Goal: Transaction & Acquisition: Purchase product/service

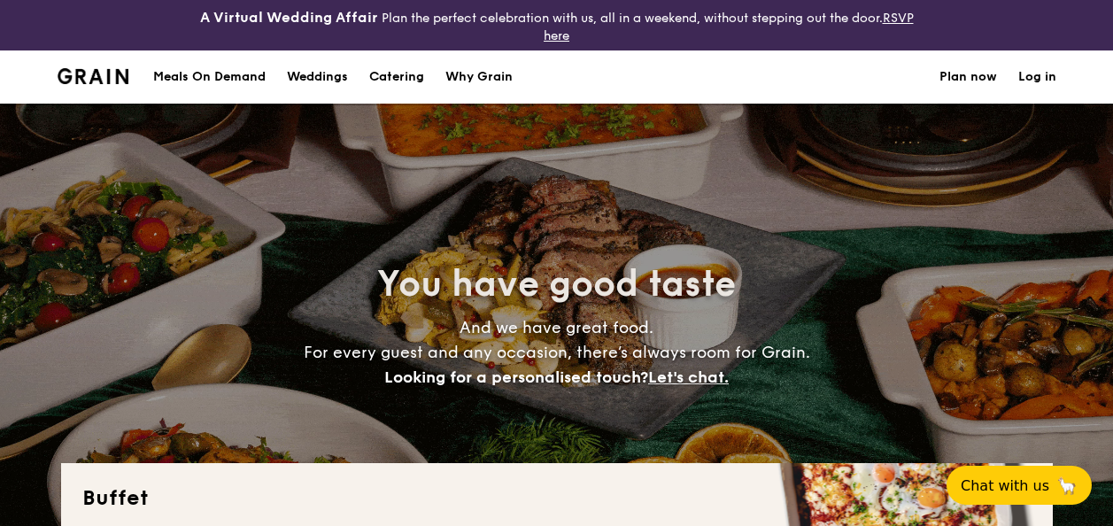
select select
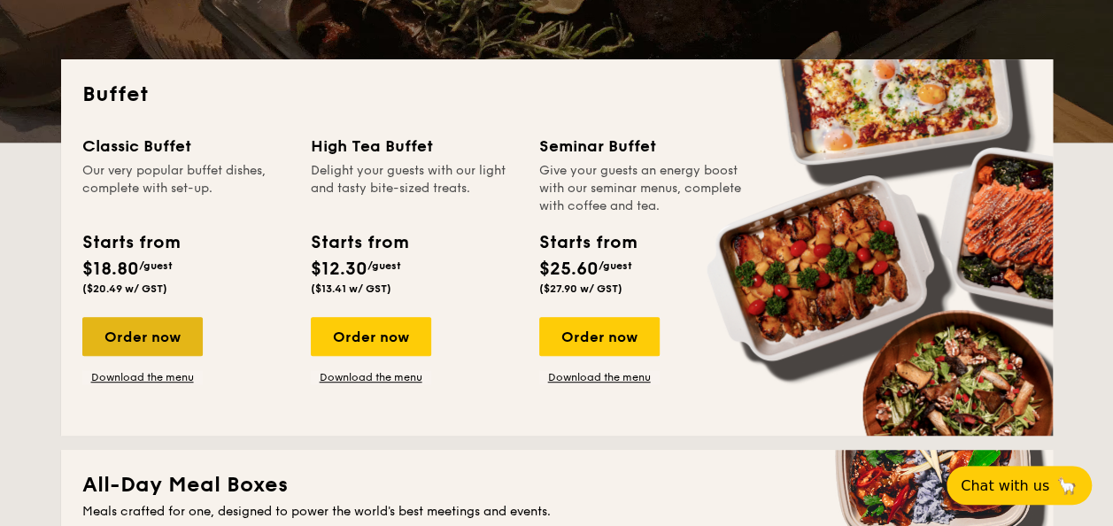
click at [168, 337] on div "Order now" at bounding box center [142, 336] width 120 height 39
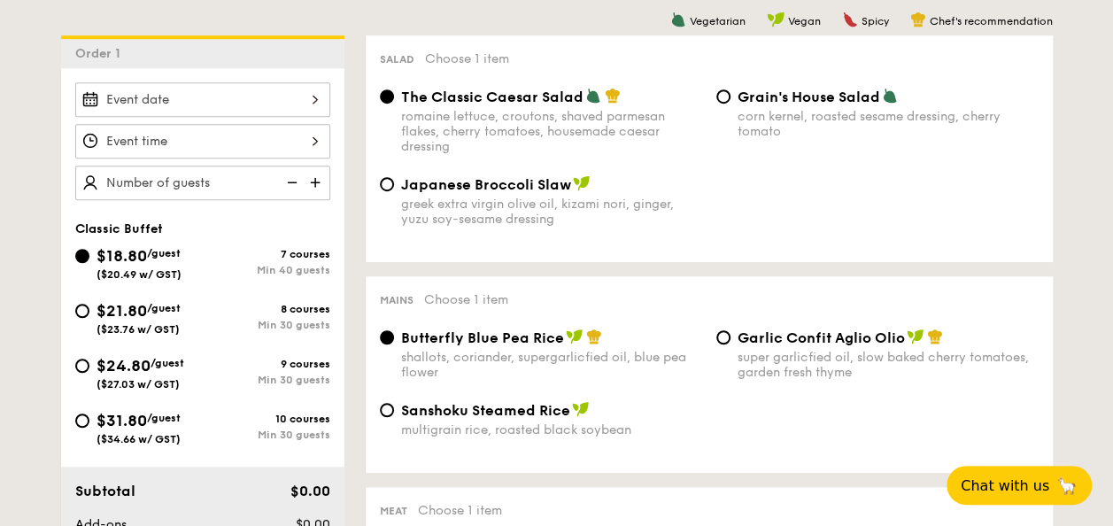
scroll to position [531, 0]
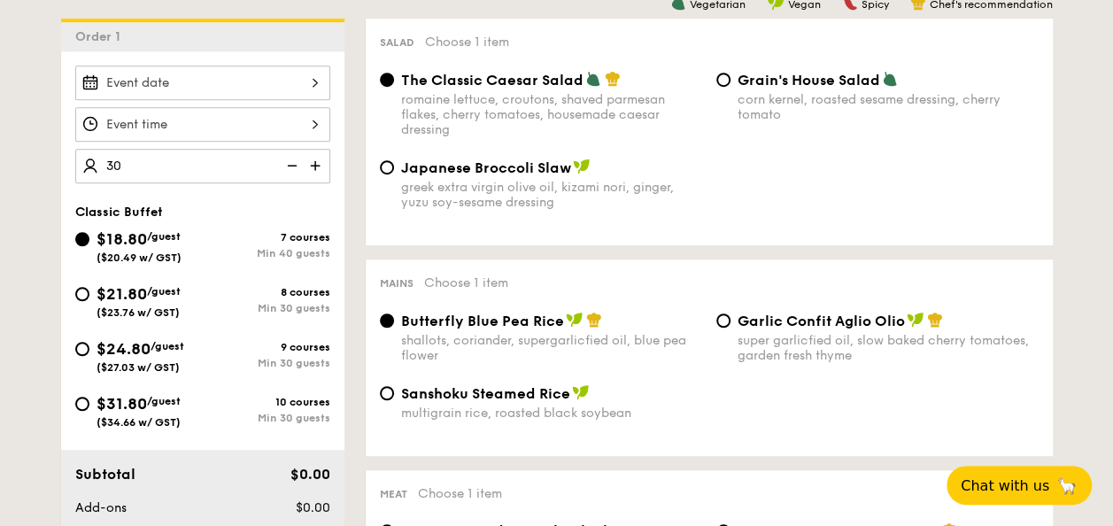
type input "40 guests"
click at [122, 282] on div "$21.80 /guest ($23.76 w/ GST)" at bounding box center [138, 300] width 84 height 37
click at [89, 287] on input "$21.80 /guest ($23.76 w/ GST) 8 courses Min 30 guests" at bounding box center [82, 294] width 14 height 14
radio input "true"
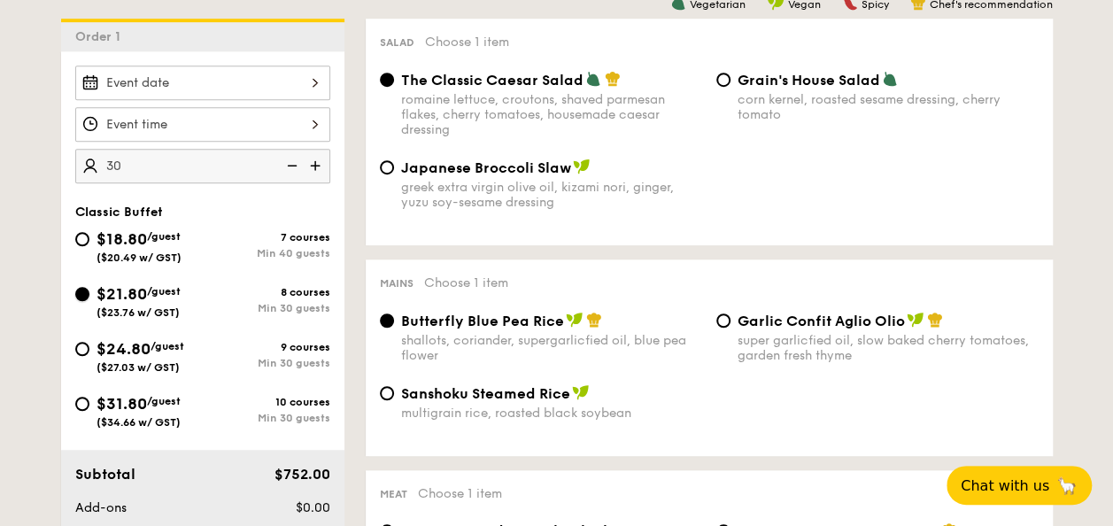
radio input "true"
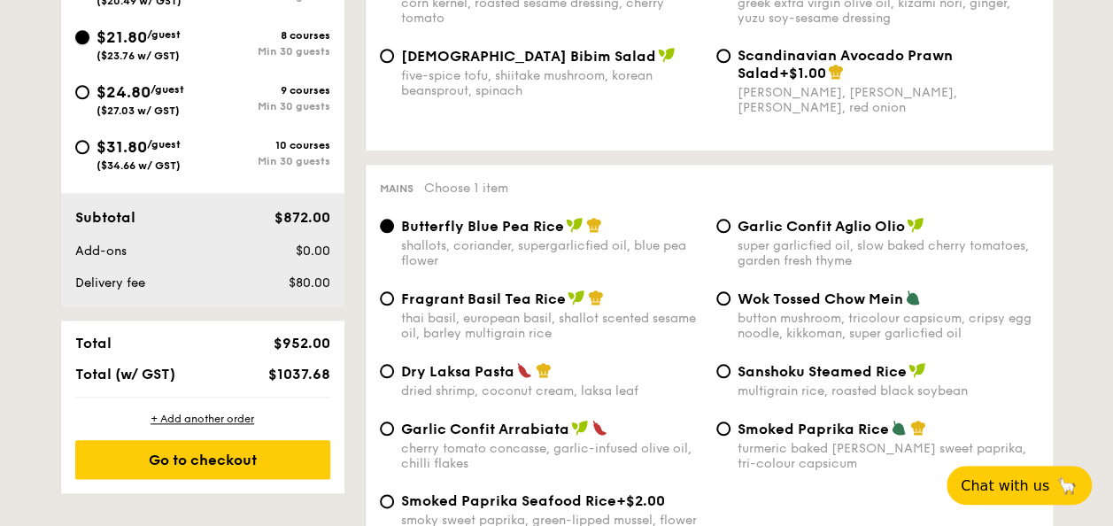
scroll to position [885, 0]
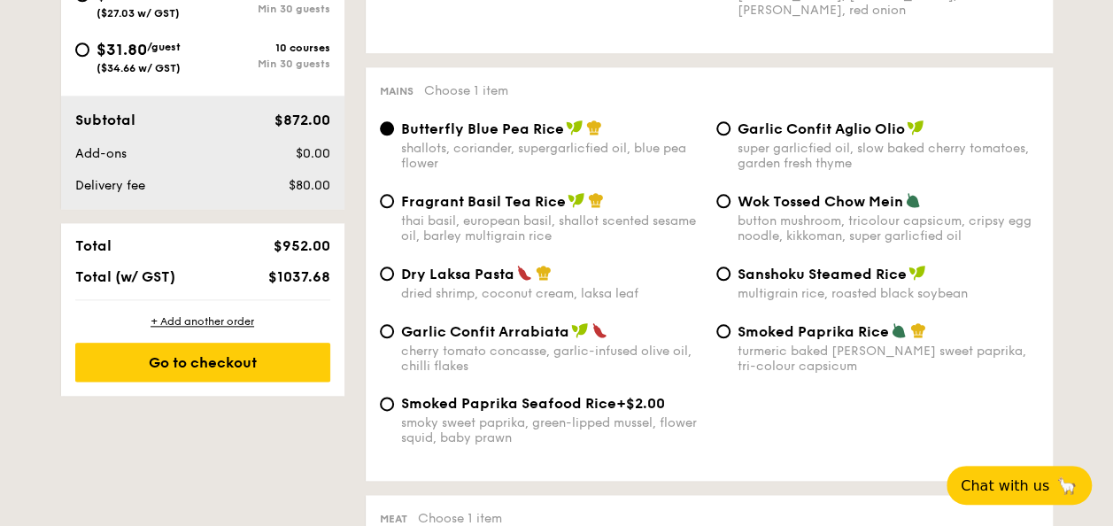
drag, startPoint x: 269, startPoint y: 273, endPoint x: 303, endPoint y: 274, distance: 33.7
click at [303, 274] on span "$1037.68" at bounding box center [298, 276] width 62 height 17
click at [283, 280] on span "$1037.68" at bounding box center [298, 276] width 62 height 17
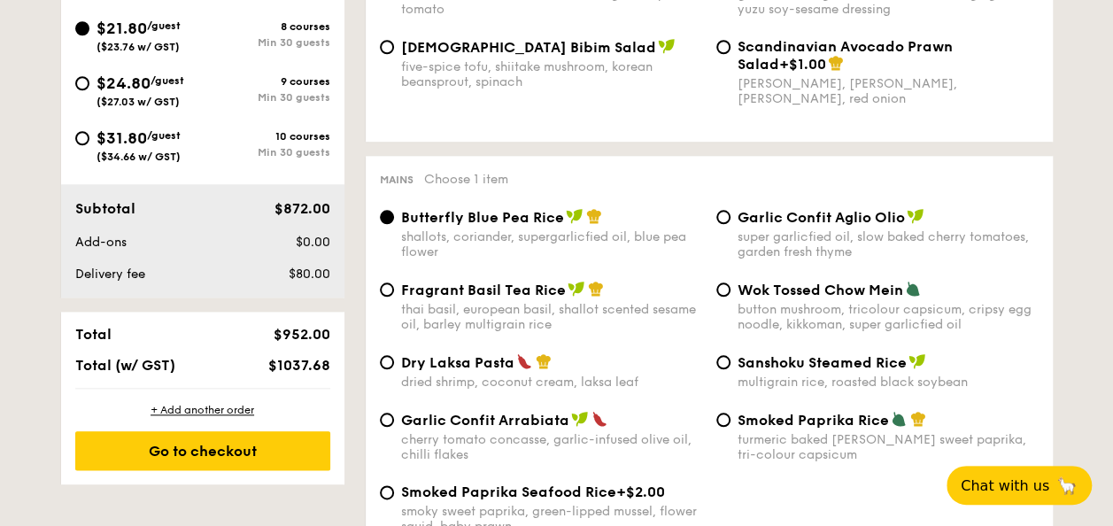
click at [234, 320] on div "Total $952.00 Total (w/ GST) $1037.68" at bounding box center [202, 350] width 283 height 76
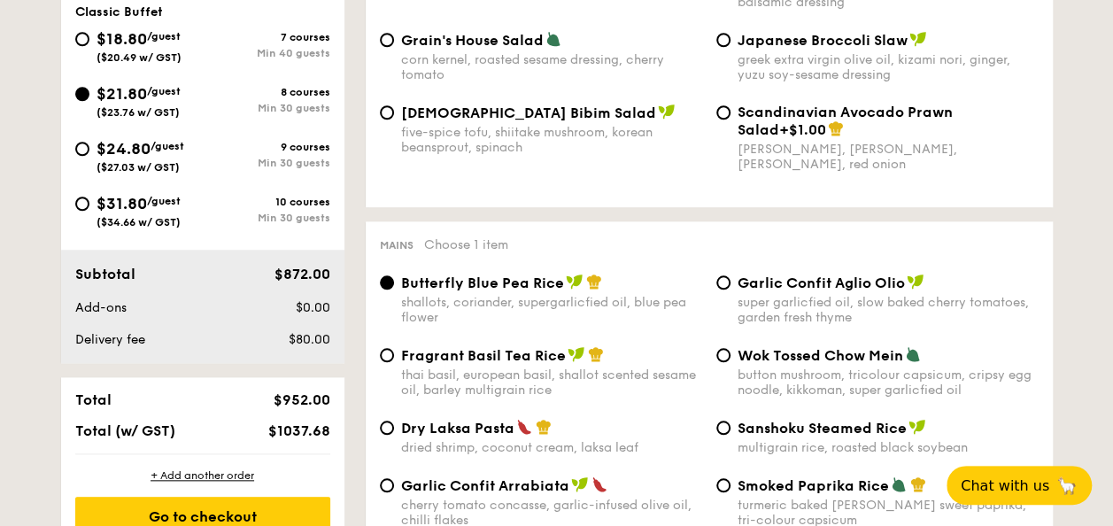
scroll to position [708, 0]
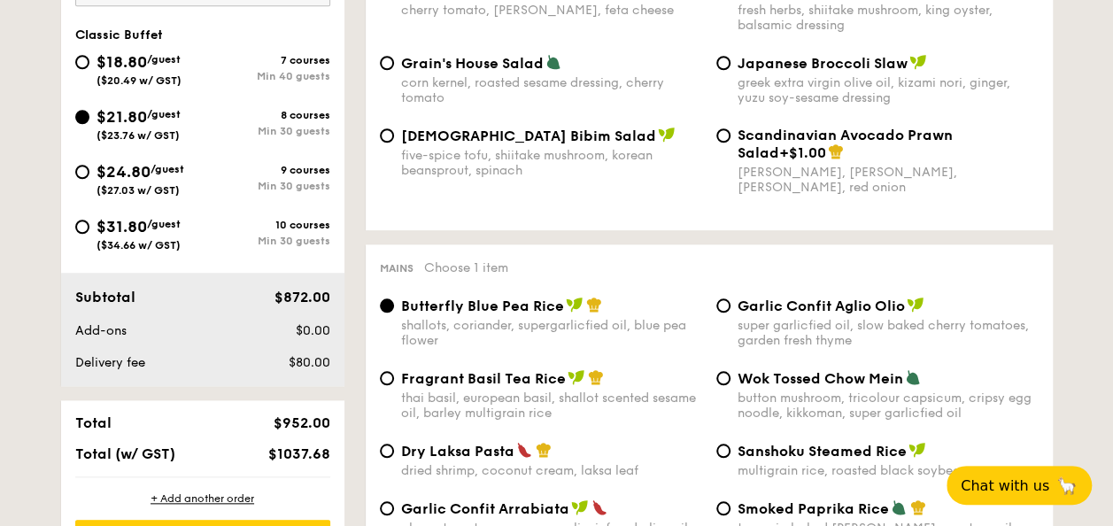
drag, startPoint x: 288, startPoint y: 312, endPoint x: 349, endPoint y: 310, distance: 61.1
drag, startPoint x: 349, startPoint y: 310, endPoint x: 271, endPoint y: 305, distance: 78.1
click at [271, 305] on div "$872.00" at bounding box center [283, 297] width 108 height 21
drag, startPoint x: 277, startPoint y: 289, endPoint x: 336, endPoint y: 296, distance: 58.8
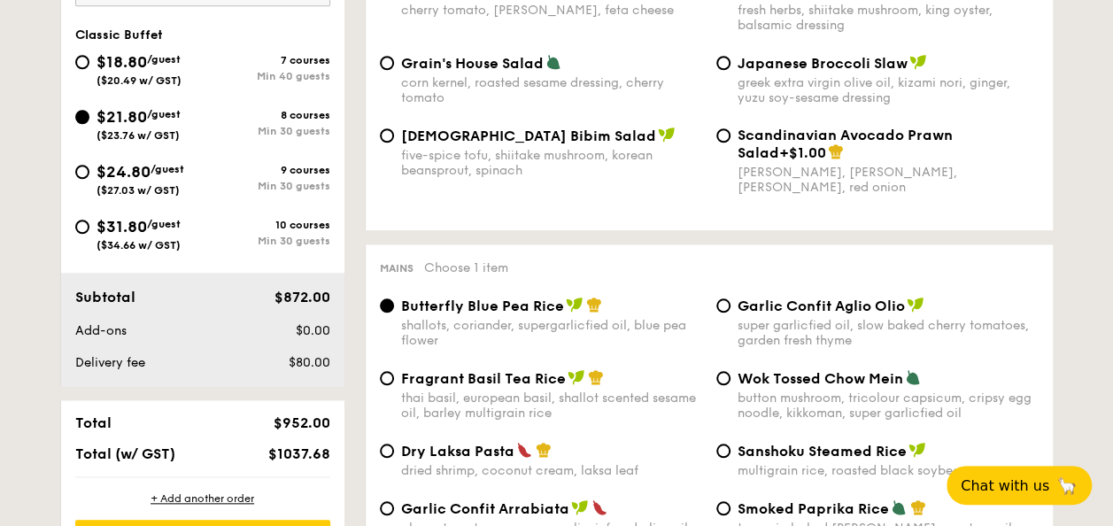
click at [336, 296] on div "$872.00" at bounding box center [283, 297] width 108 height 21
drag, startPoint x: 336, startPoint y: 296, endPoint x: 206, endPoint y: 336, distance: 135.5
click at [206, 336] on div "Add-ons" at bounding box center [148, 331] width 161 height 18
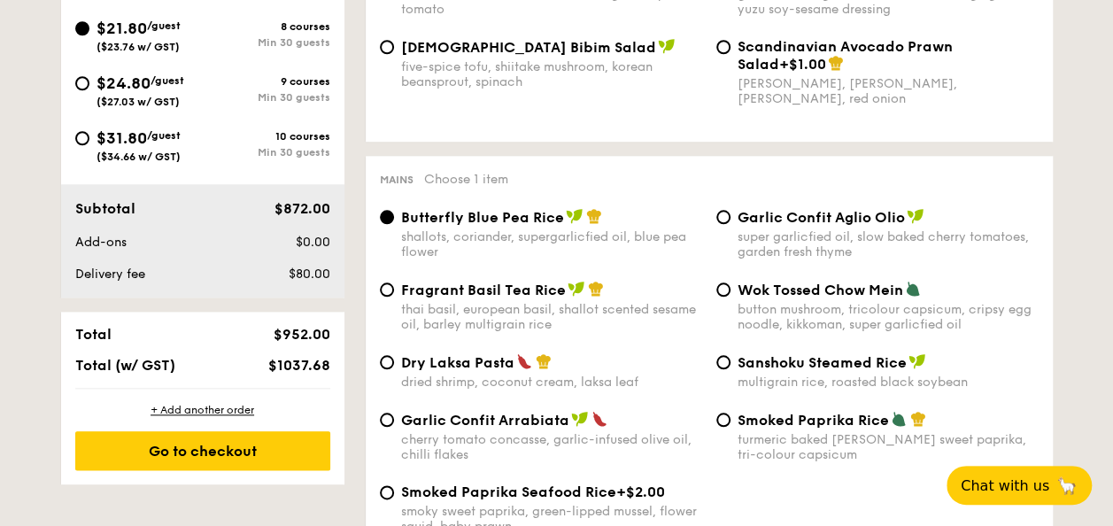
scroll to position [620, 0]
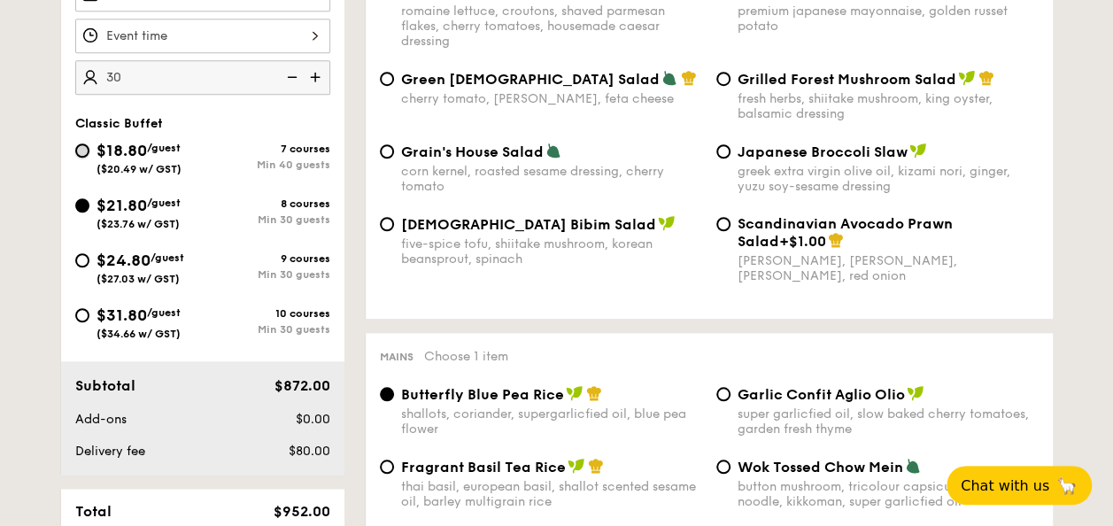
click at [81, 152] on input "$18.80 /guest ($20.49 w/ GST) 7 courses Min 40 guests" at bounding box center [82, 150] width 14 height 14
radio input "true"
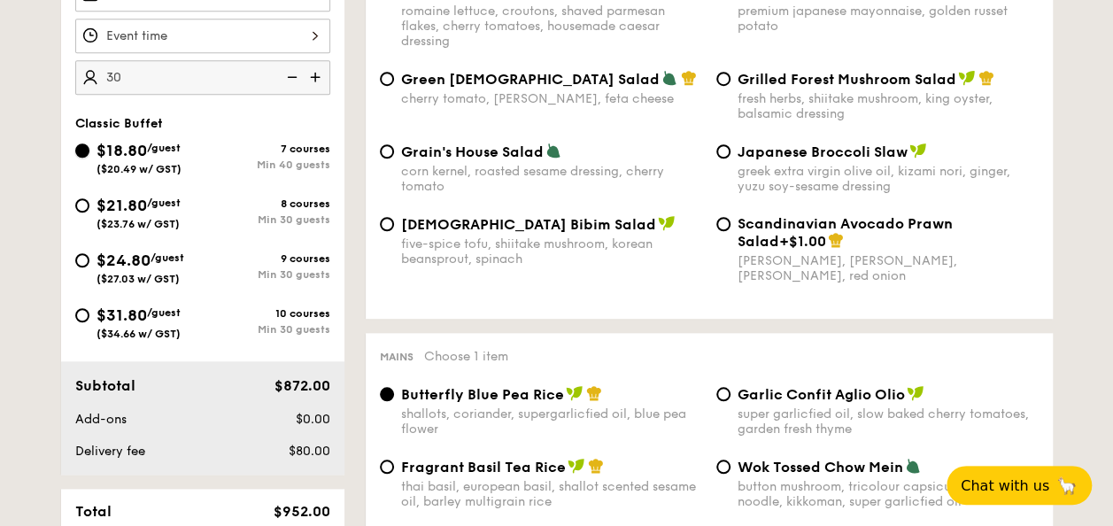
radio input "true"
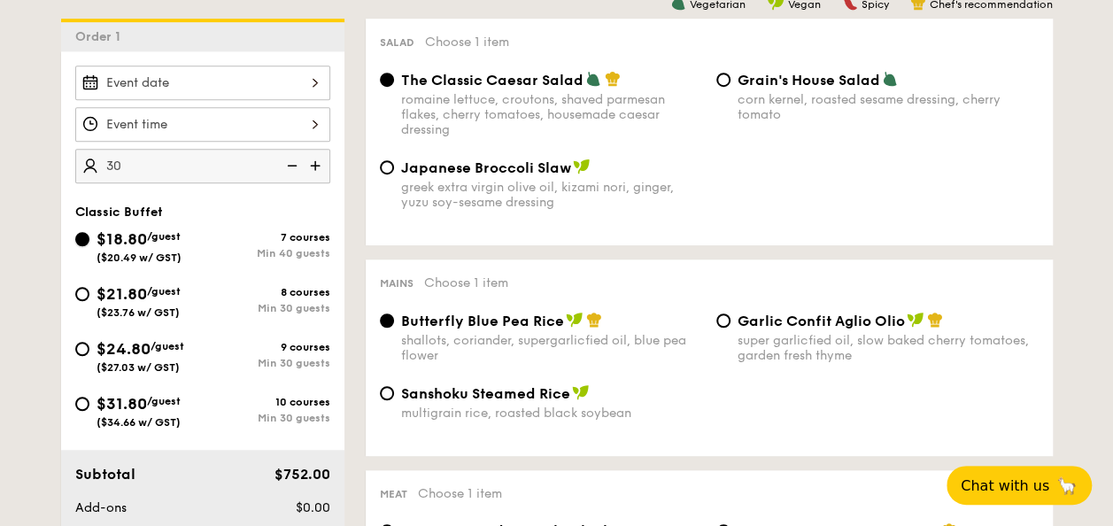
scroll to position [531, 0]
drag, startPoint x: 80, startPoint y: 289, endPoint x: 291, endPoint y: 332, distance: 215.8
click at [80, 289] on input "$21.80 /guest ($23.76 w/ GST) 8 courses Min 30 guests" at bounding box center [82, 294] width 14 height 14
radio input "true"
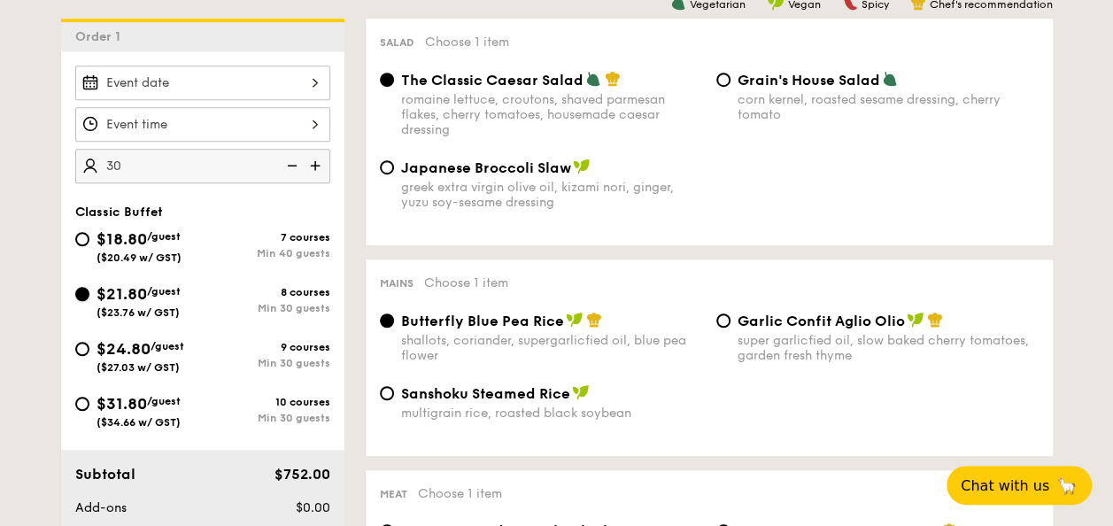
radio input "true"
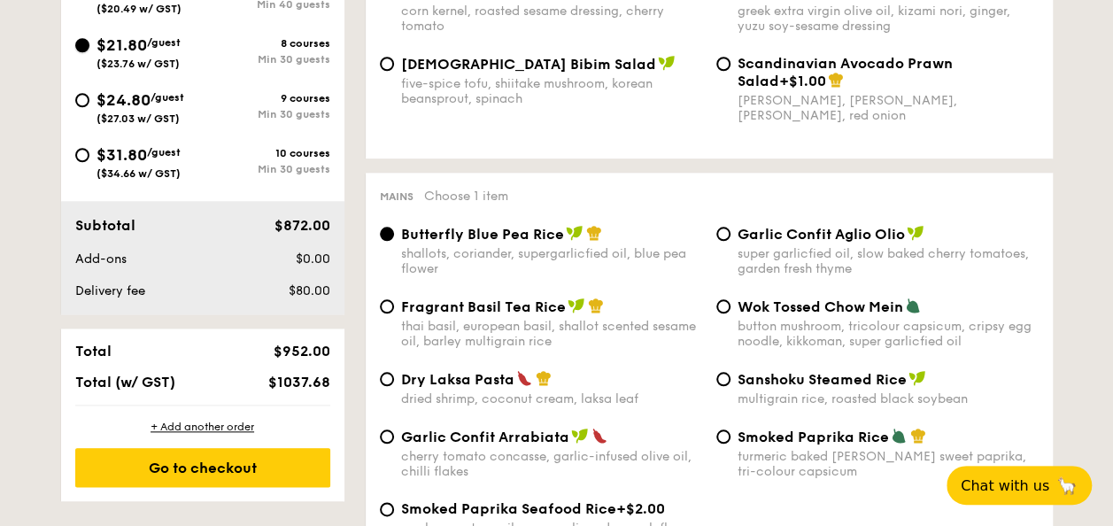
scroll to position [797, 0]
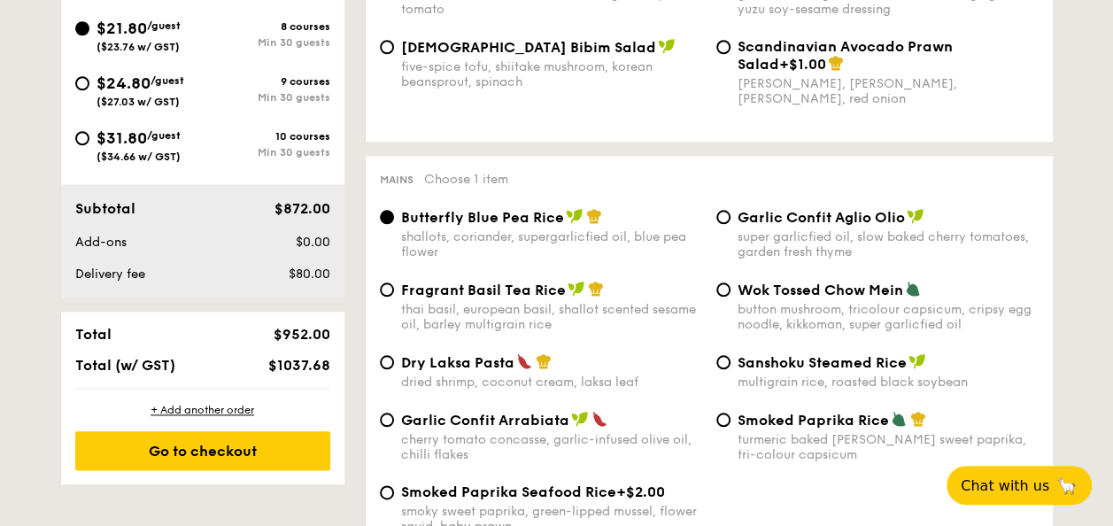
drag, startPoint x: 266, startPoint y: 355, endPoint x: 319, endPoint y: 355, distance: 52.2
click at [319, 355] on div "Total $952.00 Total (w/ GST) $1037.68" at bounding box center [202, 350] width 283 height 76
click at [306, 366] on span "$1037.68" at bounding box center [298, 365] width 62 height 17
drag, startPoint x: 287, startPoint y: 368, endPoint x: 318, endPoint y: 366, distance: 31.1
click at [318, 366] on span "$1037.68" at bounding box center [298, 365] width 62 height 17
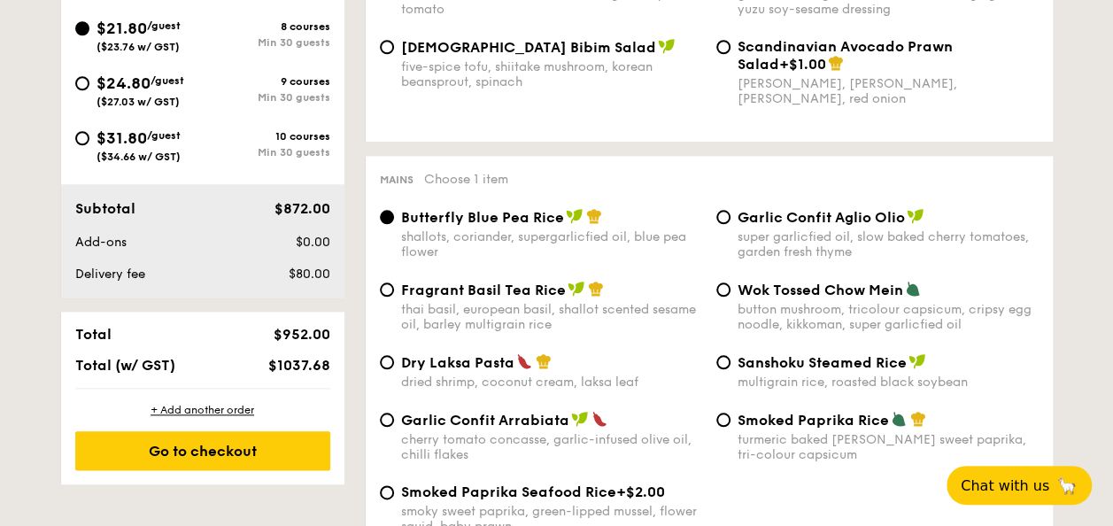
click at [318, 366] on span "$1037.68" at bounding box center [298, 365] width 62 height 17
click at [240, 361] on div "$1037.68" at bounding box center [283, 365] width 108 height 17
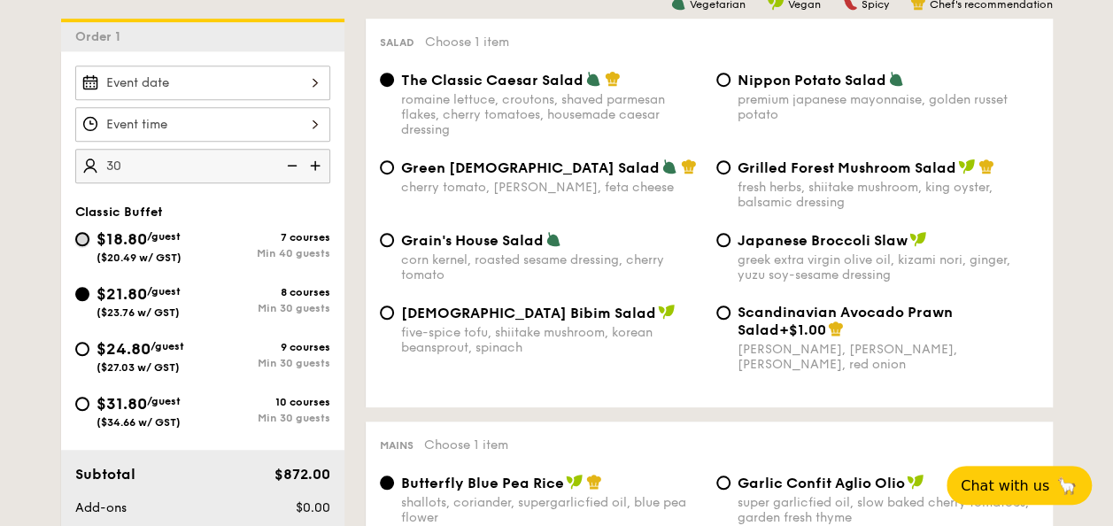
click at [81, 233] on input "$18.80 /guest ($20.49 w/ GST) 7 courses Min 40 guests" at bounding box center [82, 239] width 14 height 14
radio input "true"
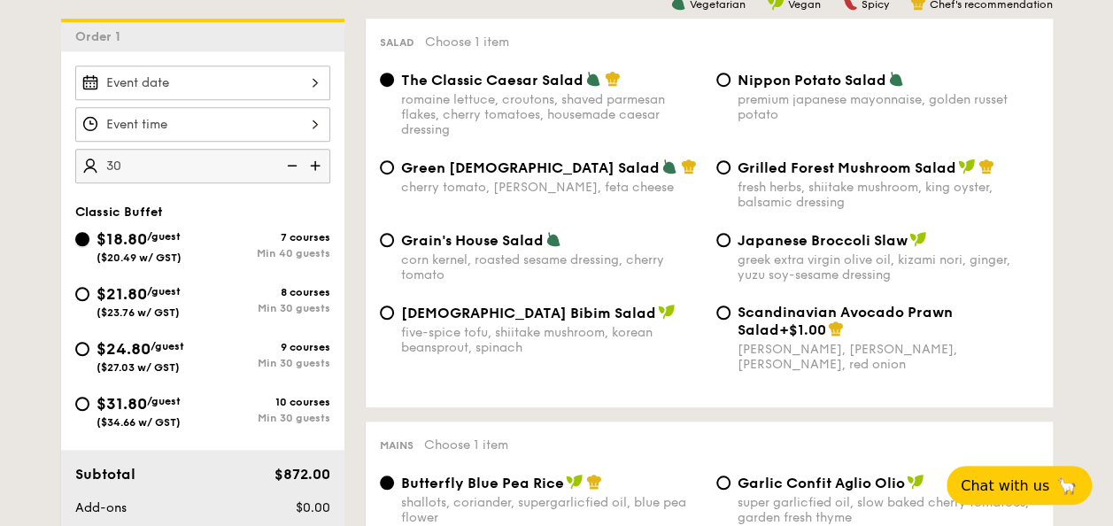
radio input "true"
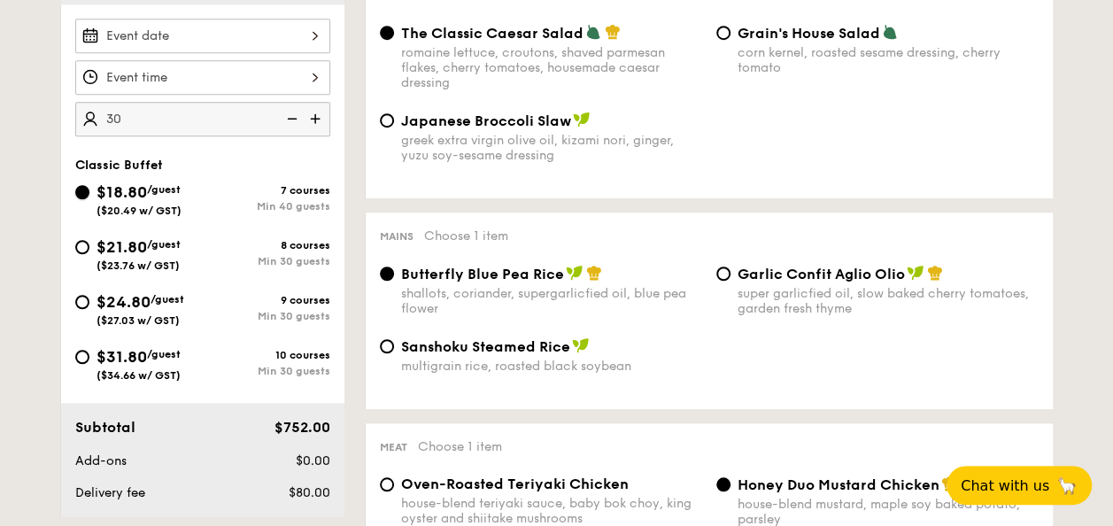
scroll to position [354, 0]
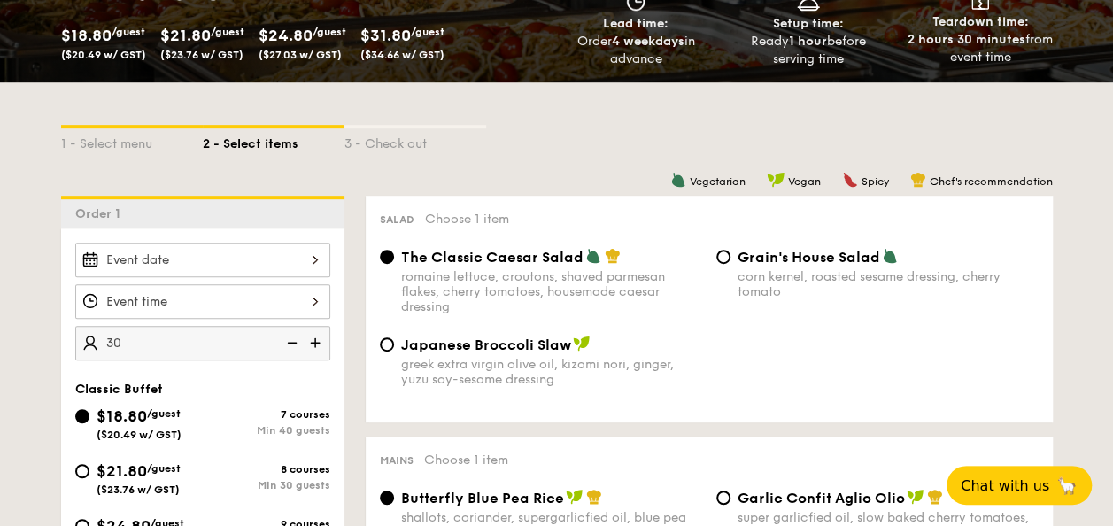
select select
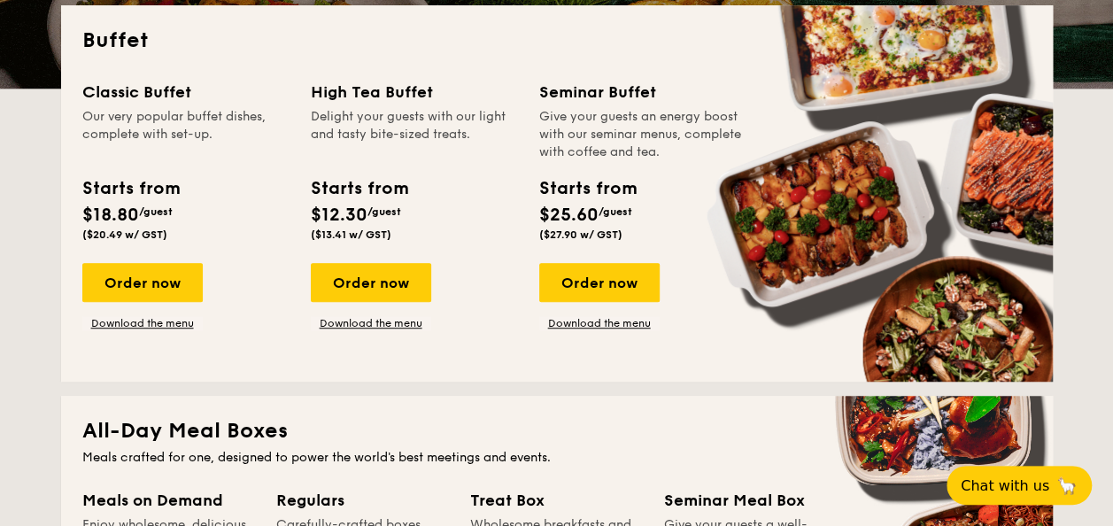
scroll to position [454, 0]
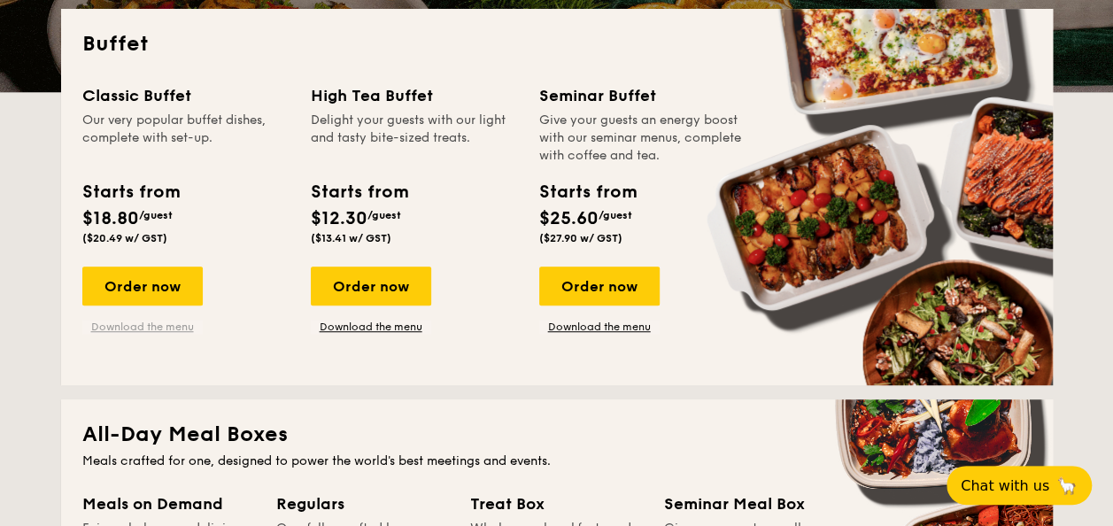
click at [163, 326] on link "Download the menu" at bounding box center [142, 327] width 120 height 14
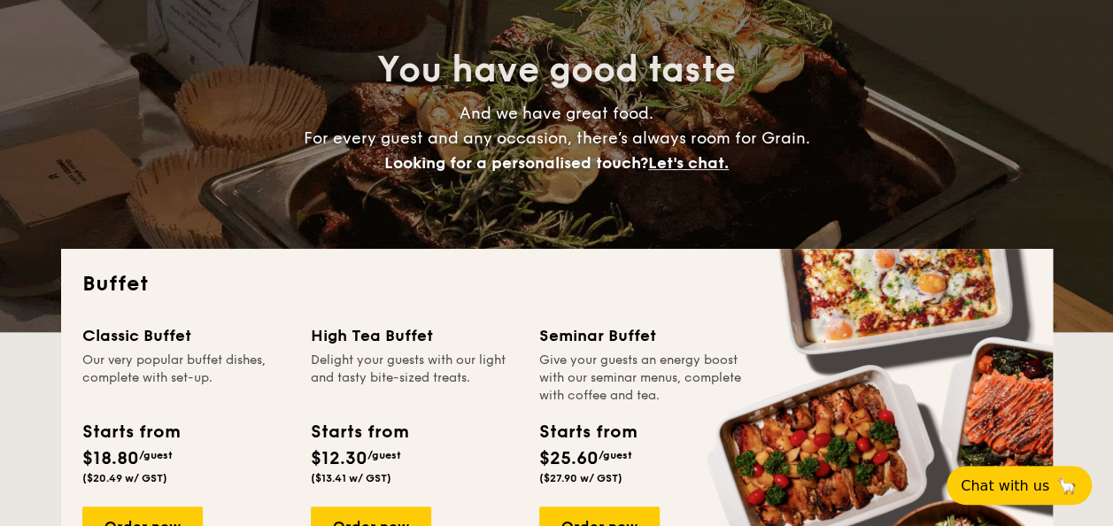
scroll to position [100, 0]
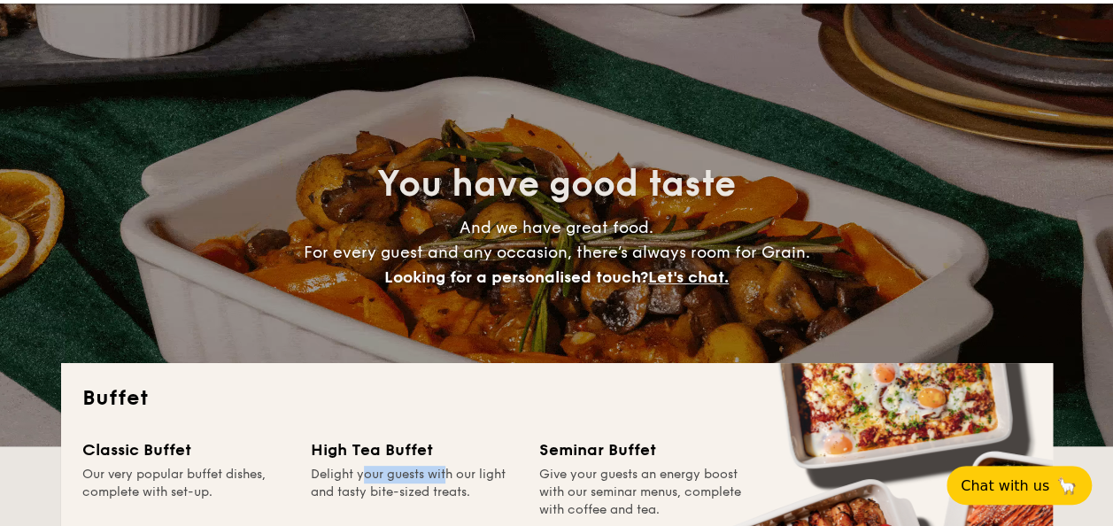
drag, startPoint x: 323, startPoint y: 462, endPoint x: 410, endPoint y: 467, distance: 86.9
click at [410, 467] on div "High Tea Buffet Delight your guests with our light and tasty bite-sized treats." at bounding box center [414, 477] width 207 height 81
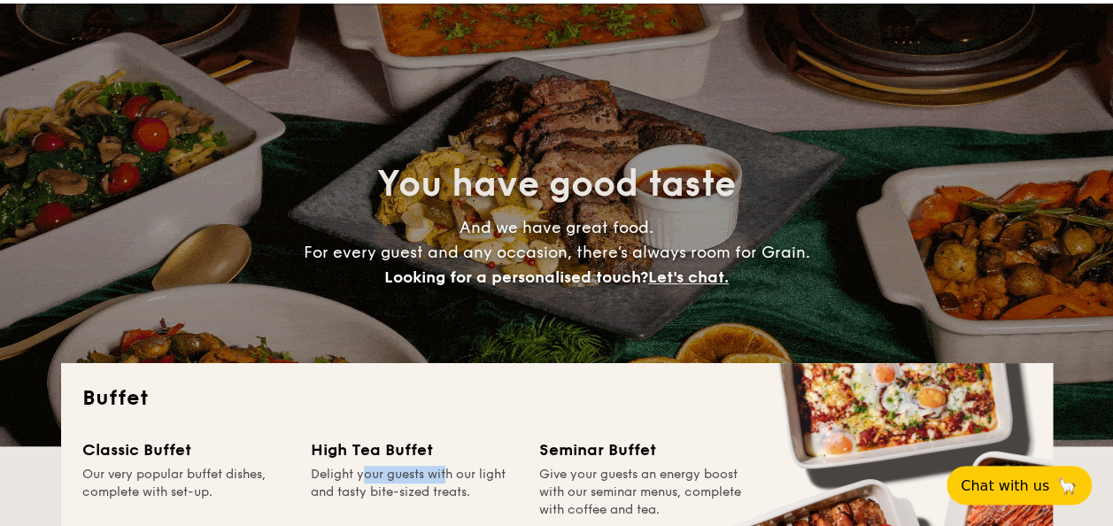
drag, startPoint x: 410, startPoint y: 467, endPoint x: 457, endPoint y: 482, distance: 49.3
click at [457, 482] on div "Delight your guests with our light and tasty bite-sized treats." at bounding box center [414, 492] width 207 height 53
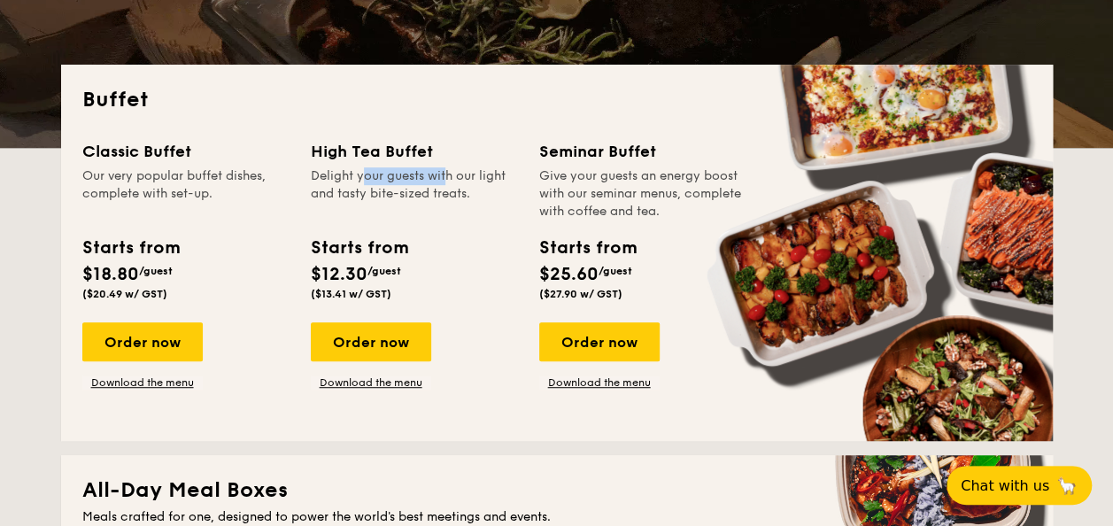
scroll to position [454, 0]
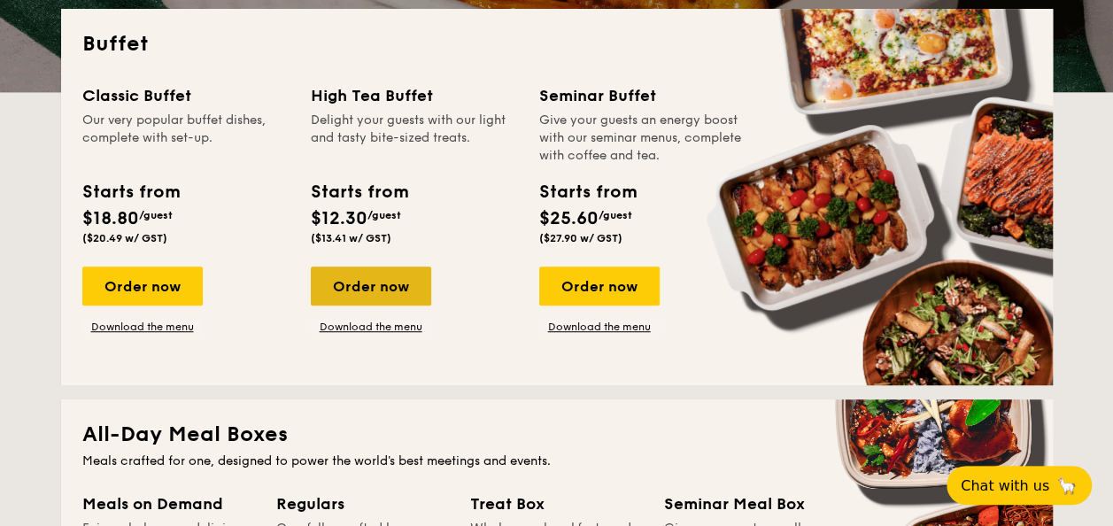
click at [383, 271] on div "Order now" at bounding box center [371, 285] width 120 height 39
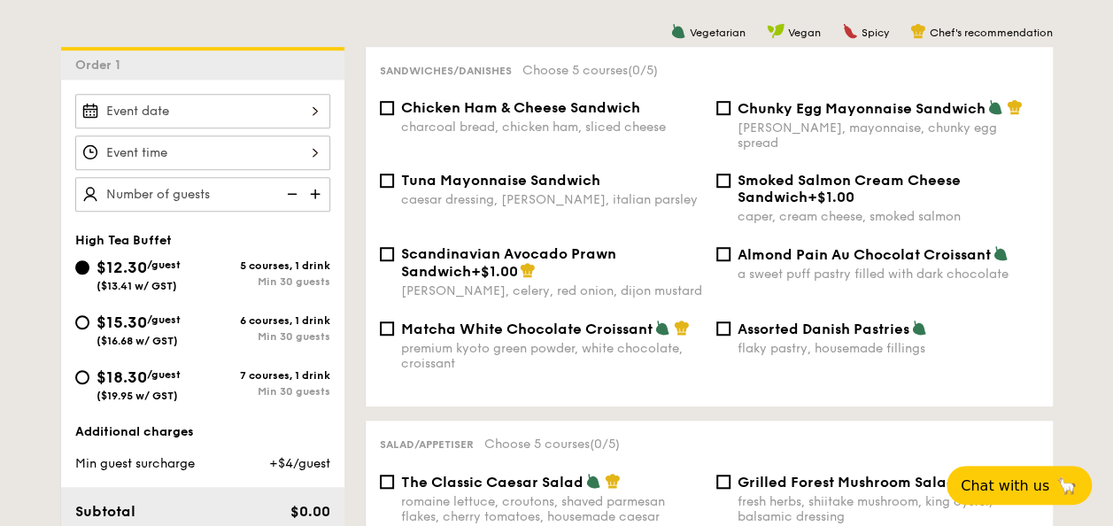
scroll to position [531, 0]
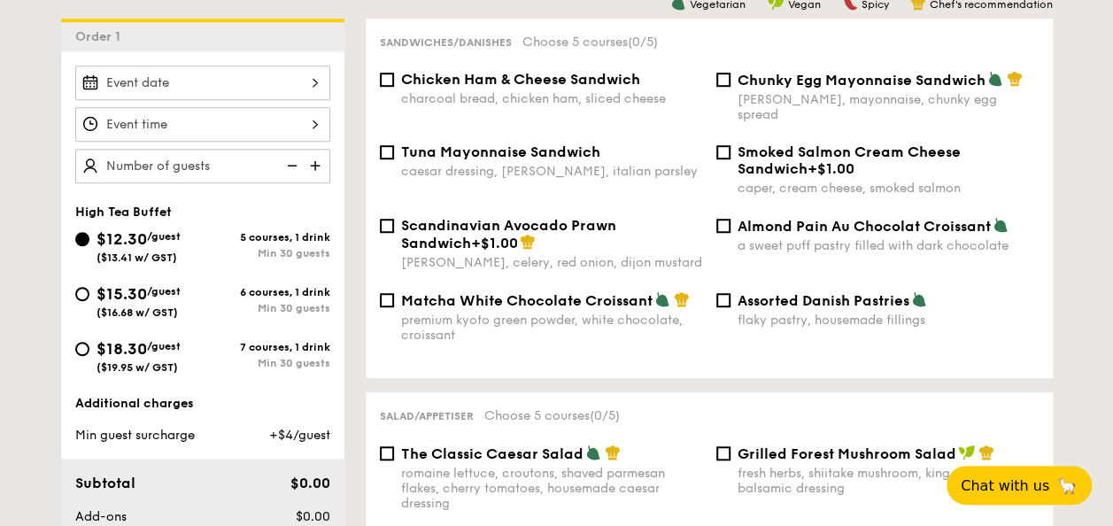
click at [82, 359] on div "$18.30 /guest ($19.95 w/ GST)" at bounding box center [138, 354] width 127 height 37
click at [82, 356] on input "$18.30 /guest ($19.95 w/ GST) 7 courses, 1 drink Min 30 guests" at bounding box center [82, 349] width 14 height 14
radio input "true"
type input "30 guests"
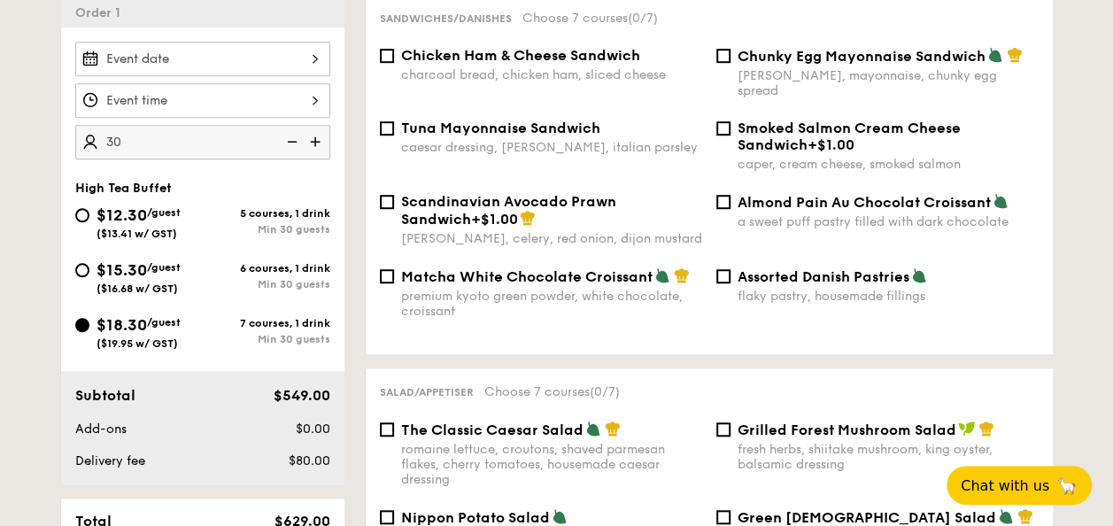
scroll to position [708, 0]
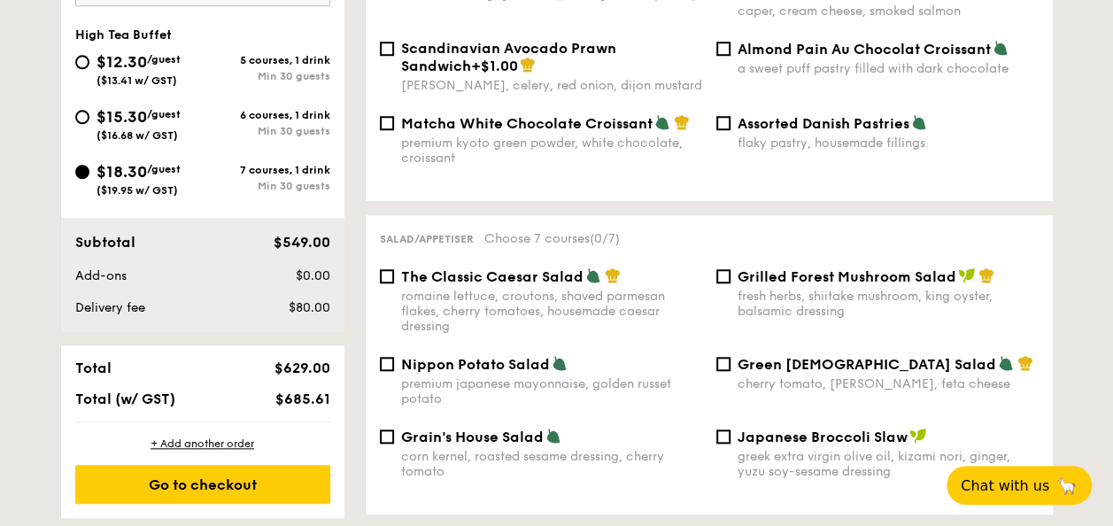
drag, startPoint x: 258, startPoint y: 402, endPoint x: 325, endPoint y: 402, distance: 66.4
click at [325, 402] on div "$685.61" at bounding box center [283, 398] width 108 height 17
click at [320, 406] on div "Total $629.00 Total (w/ GST) $685.61" at bounding box center [202, 383] width 283 height 76
drag, startPoint x: 274, startPoint y: 396, endPoint x: 332, endPoint y: 405, distance: 58.2
click at [332, 405] on div "$685.61" at bounding box center [283, 398] width 108 height 17
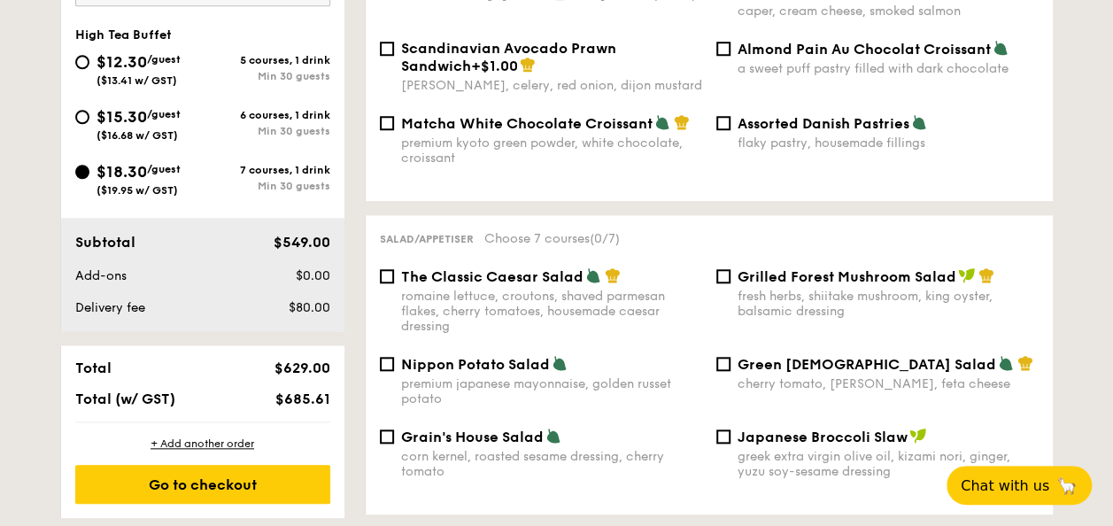
click at [332, 405] on div "$685.61" at bounding box center [283, 398] width 108 height 17
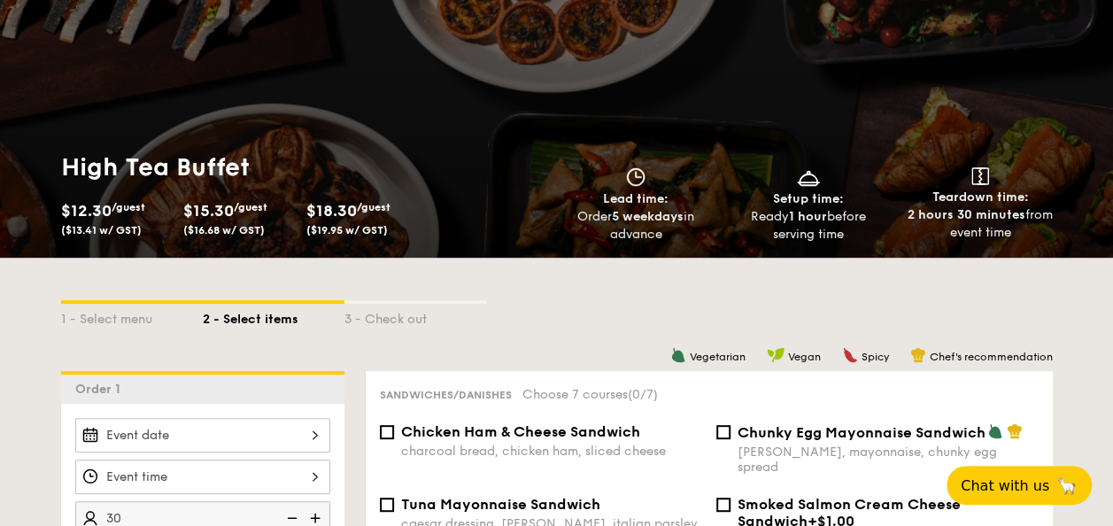
scroll to position [177, 0]
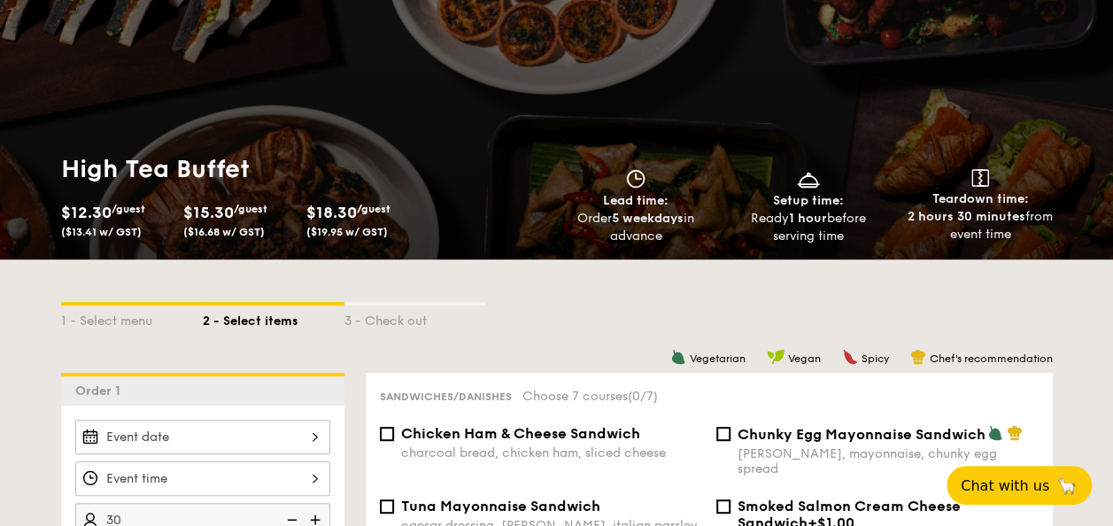
select select
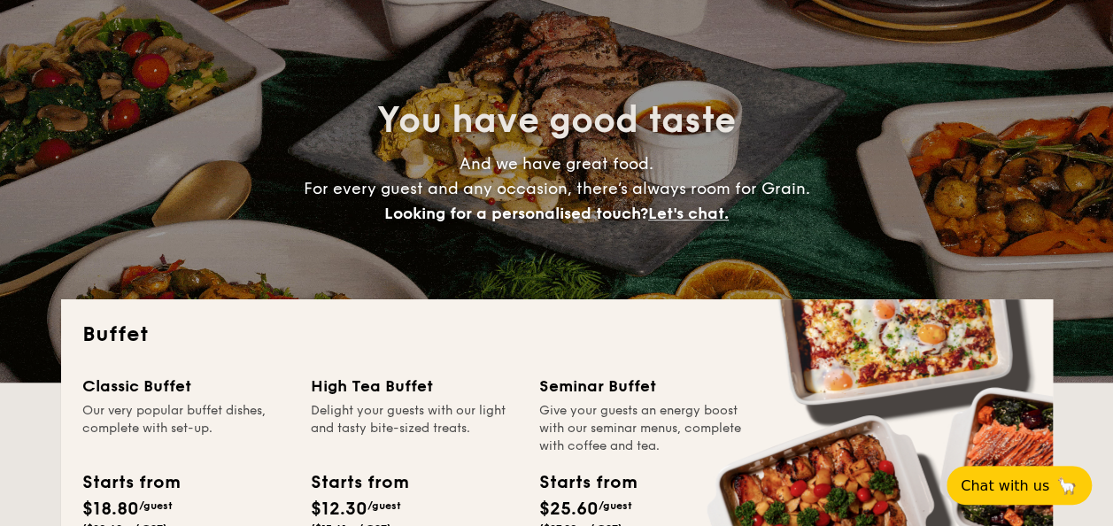
scroll to position [443, 0]
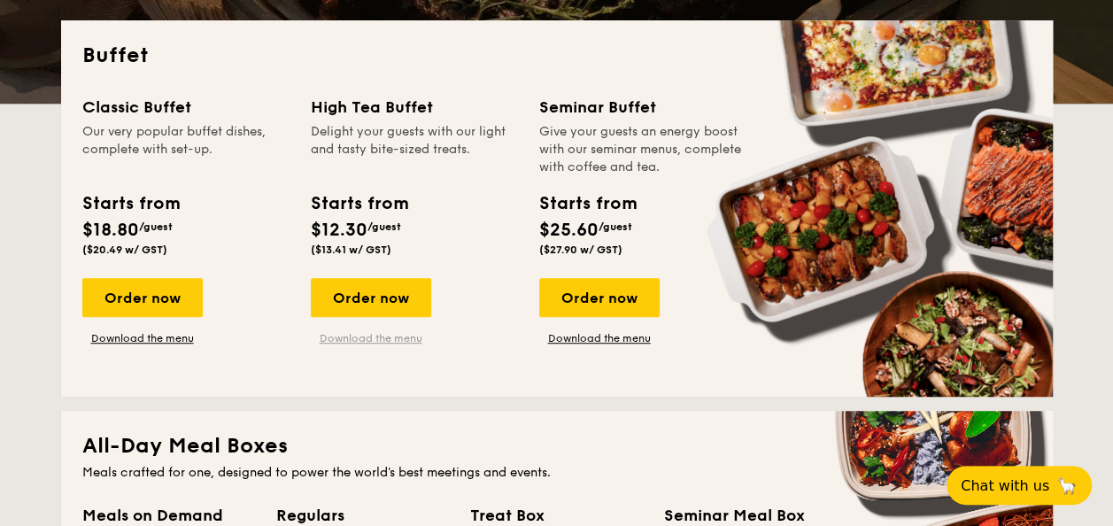
click at [390, 337] on link "Download the menu" at bounding box center [371, 338] width 120 height 14
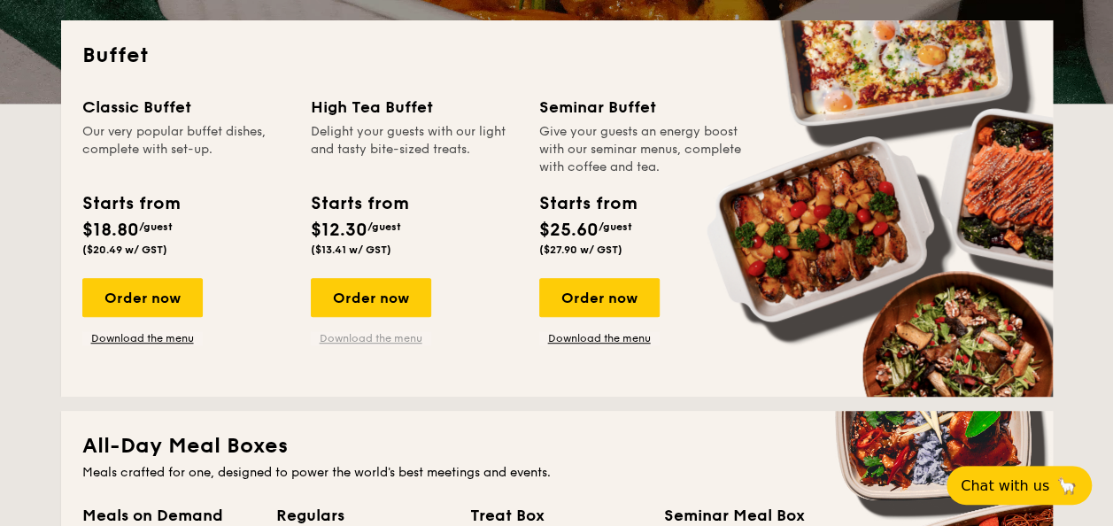
click at [365, 341] on link "Download the menu" at bounding box center [371, 338] width 120 height 14
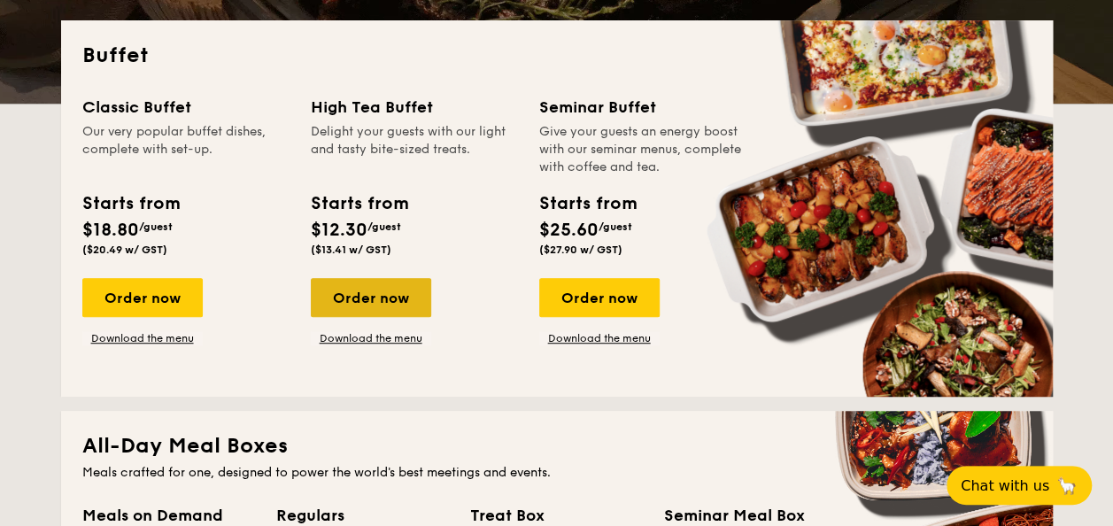
click at [376, 282] on div "Order now" at bounding box center [371, 297] width 120 height 39
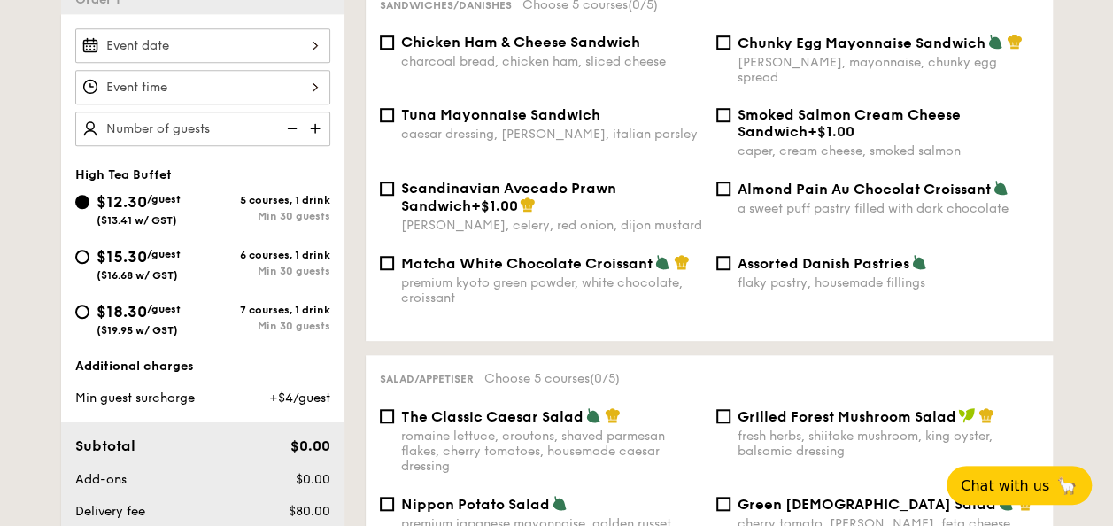
scroll to position [303, 0]
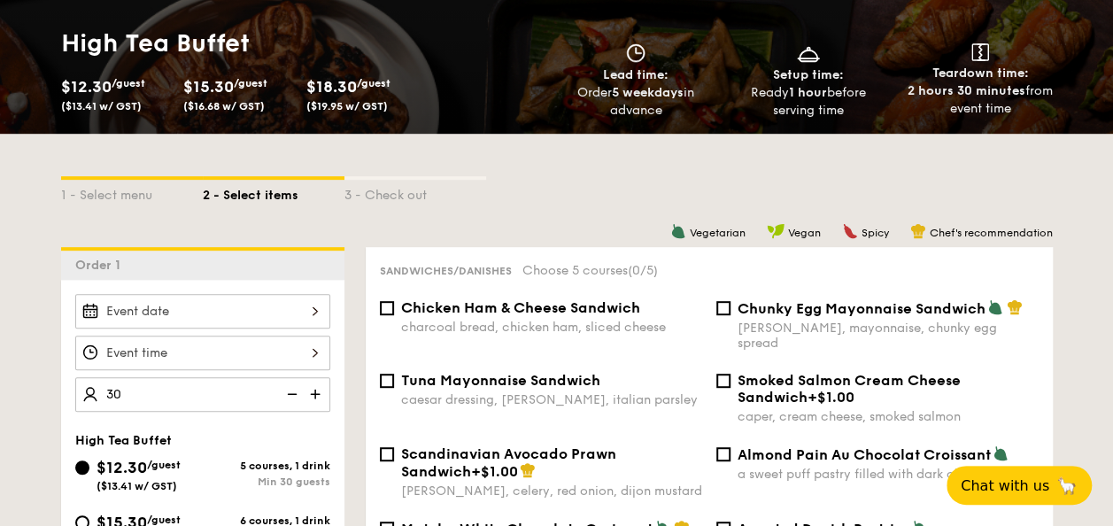
type input "30 guests"
click at [591, 211] on div "1 - Select menu 2 - Select items 3 - Check out" at bounding box center [556, 190] width 991 height 113
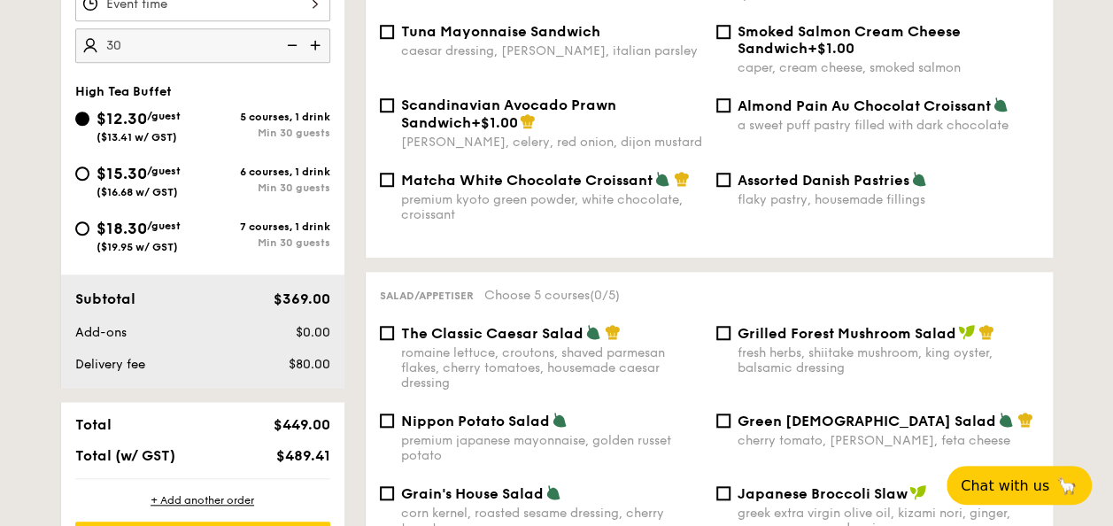
scroll to position [657, 0]
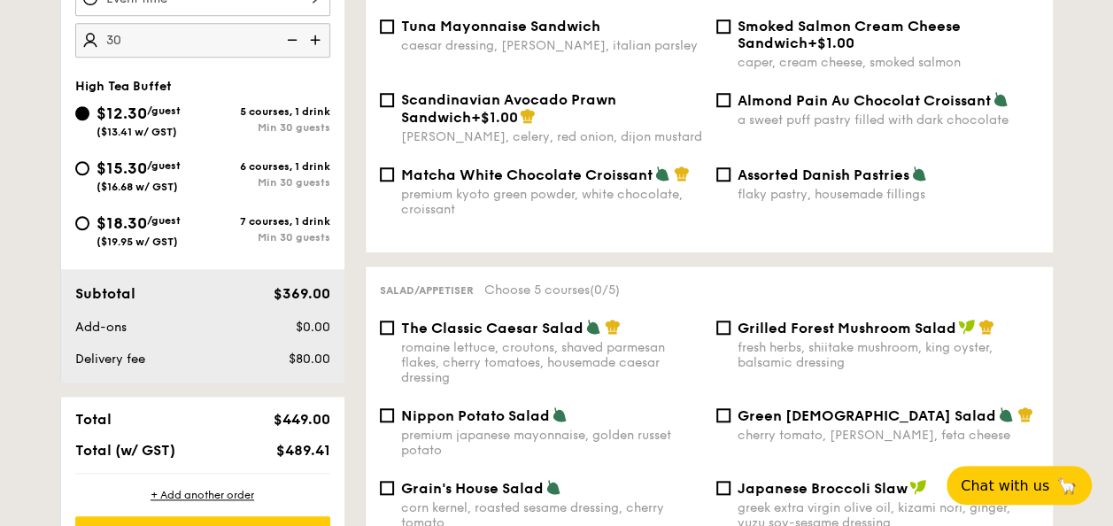
click at [227, 231] on div "Min 30 guests" at bounding box center [266, 237] width 127 height 12
click at [89, 229] on input "$18.30 /guest ($19.95 w/ GST) 7 courses, 1 drink Min 30 guests" at bounding box center [82, 223] width 14 height 14
radio input "true"
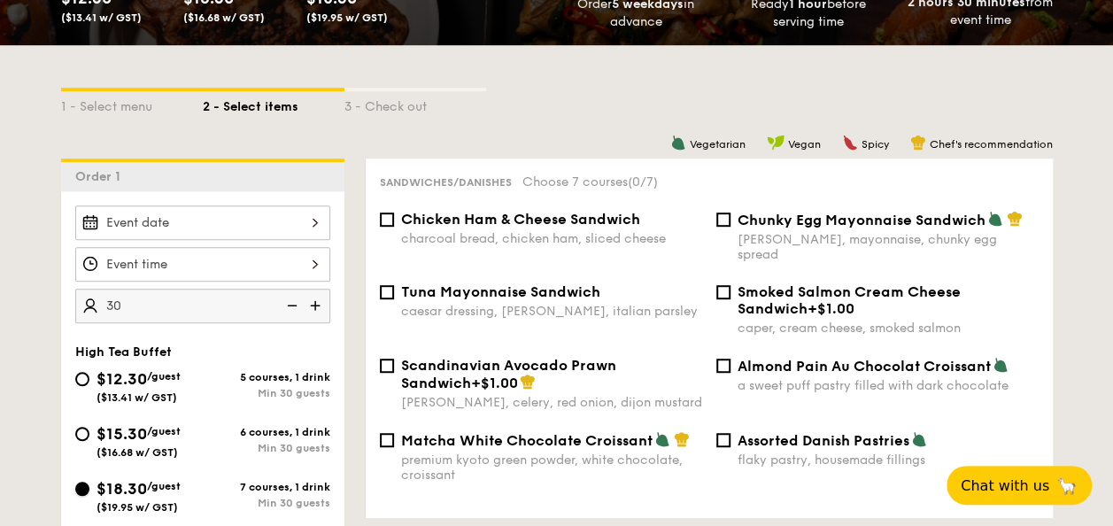
scroll to position [480, 0]
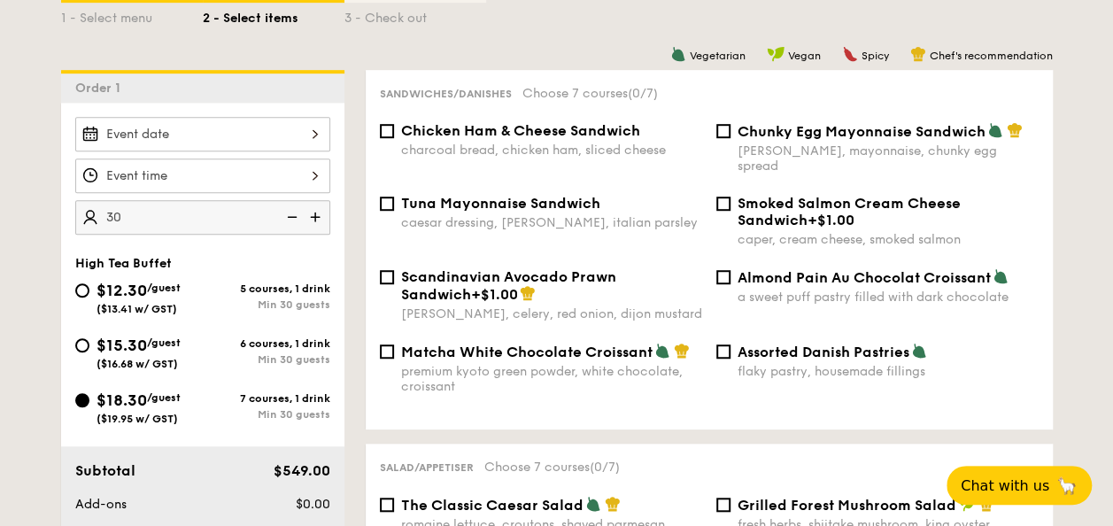
click at [512, 364] on div "premium kyoto green powder, white chocolate, croissant" at bounding box center [551, 379] width 301 height 30
click at [394, 358] on input "Matcha White Chocolate Croissant premium kyoto green powder, white chocolate, c…" at bounding box center [387, 351] width 14 height 14
checkbox input "true"
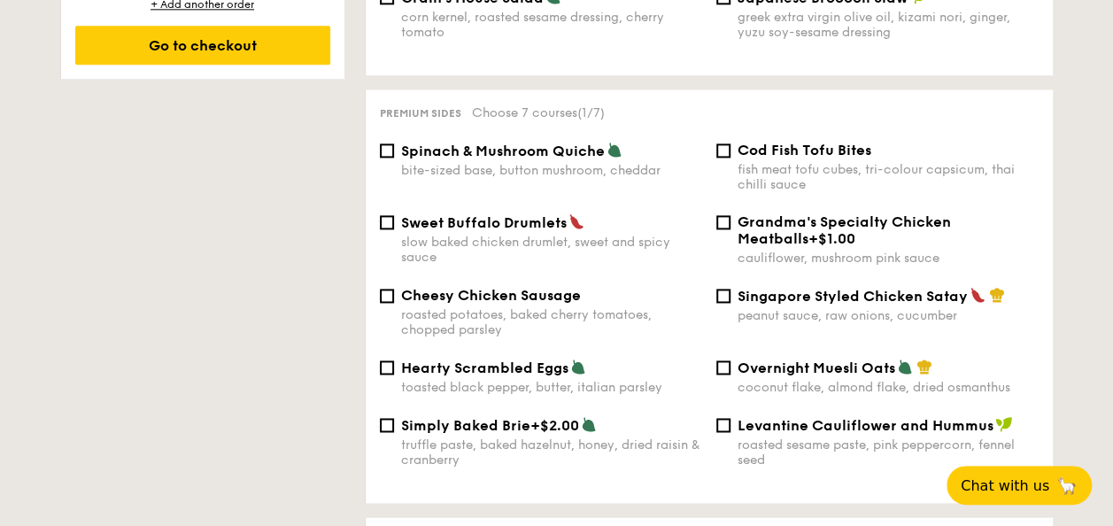
scroll to position [1188, 0]
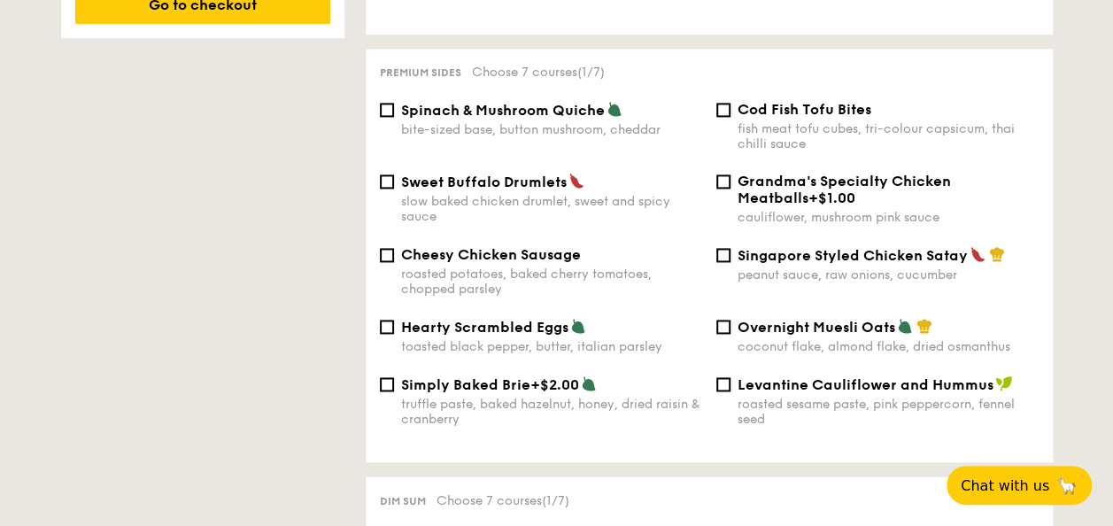
click at [473, 102] on span "Spinach & Mushroom Quiche" at bounding box center [503, 110] width 204 height 17
click at [394, 103] on input "Spinach & Mushroom Quiche bite-sized base, button mushroom, cheddar" at bounding box center [387, 110] width 14 height 14
checkbox input "true"
click at [503, 194] on div "slow baked chicken drumlet, sweet and spicy sauce" at bounding box center [551, 209] width 301 height 30
click at [394, 189] on input "Sweet Buffalo Drumlets slow baked chicken drumlet, sweet and spicy sauce" at bounding box center [387, 181] width 14 height 14
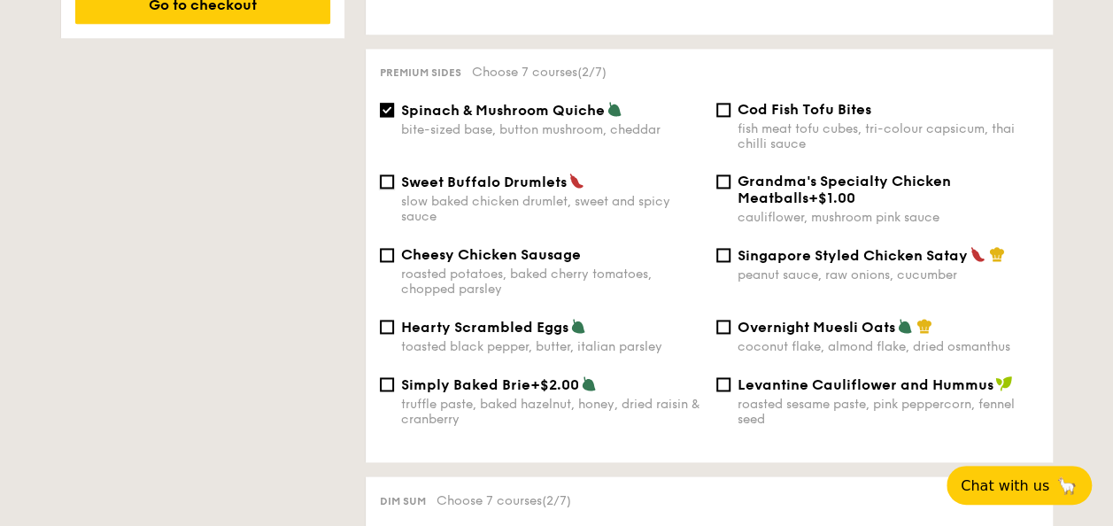
checkbox input "true"
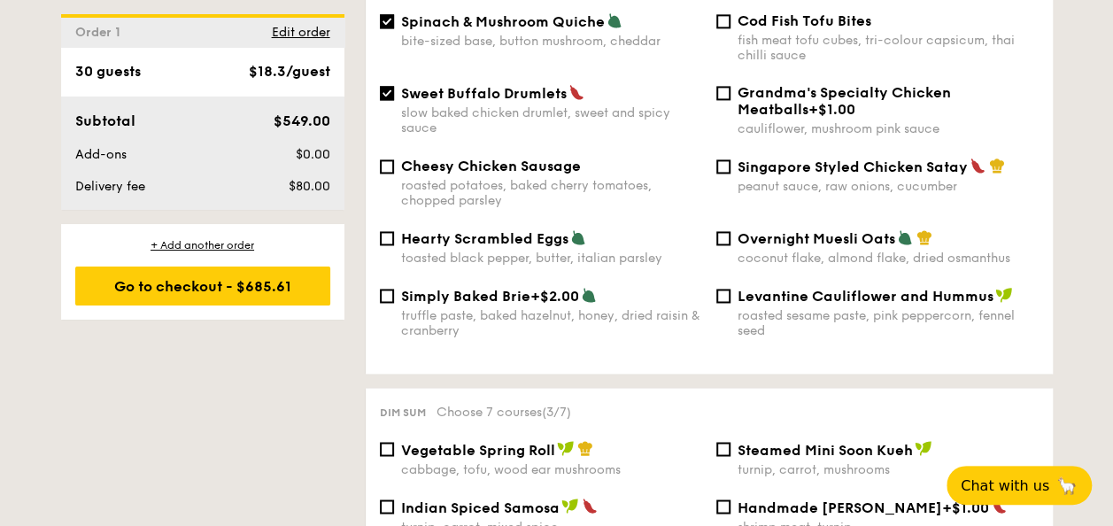
click at [743, 158] on span "Singapore Styled Chicken Satay" at bounding box center [852, 166] width 230 height 17
click at [730, 159] on input "Singapore Styled Chicken Satay peanut sauce, raw onions, cucumber" at bounding box center [723, 166] width 14 height 14
checkbox input "true"
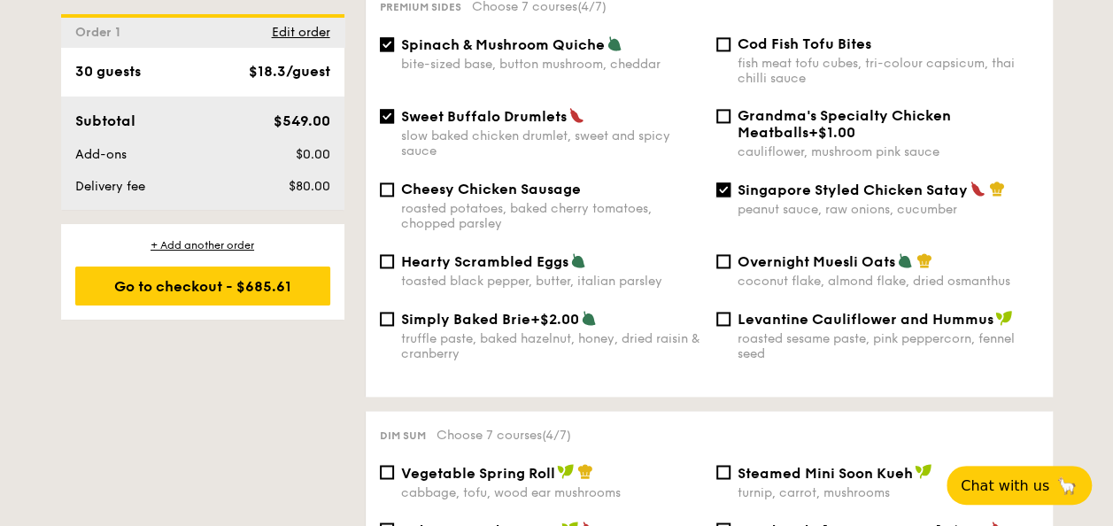
scroll to position [1188, 0]
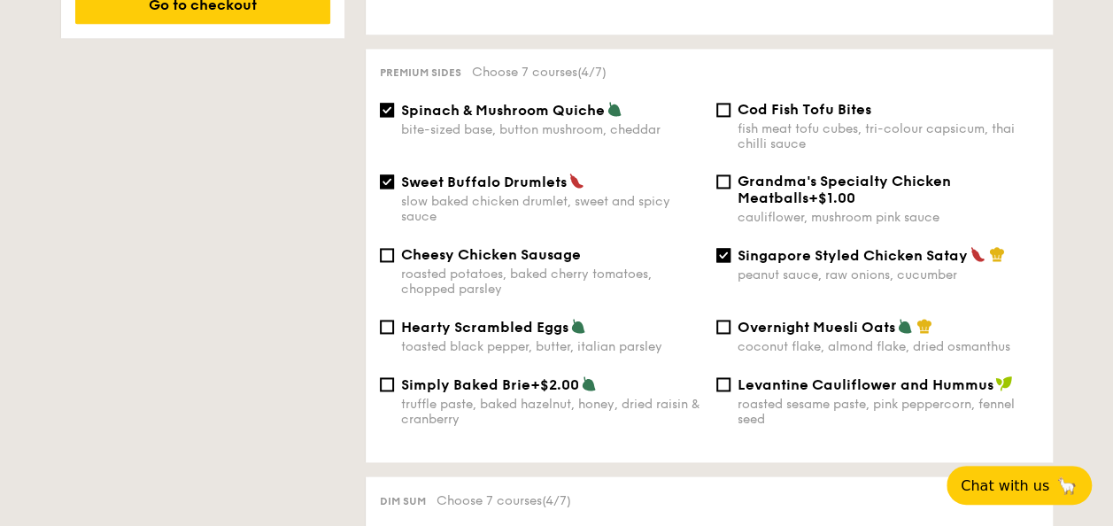
click at [438, 174] on span "Sweet Buffalo Drumlets" at bounding box center [484, 182] width 166 height 17
click at [394, 174] on input "Sweet Buffalo Drumlets slow baked chicken drumlet, sweet and spicy sauce" at bounding box center [387, 181] width 14 height 14
click at [527, 194] on div "slow baked chicken drumlet, sweet and spicy sauce" at bounding box center [551, 209] width 301 height 30
click at [394, 189] on input "Sweet Buffalo Drumlets slow baked chicken drumlet, sweet and spicy sauce" at bounding box center [387, 181] width 14 height 14
checkbox input "true"
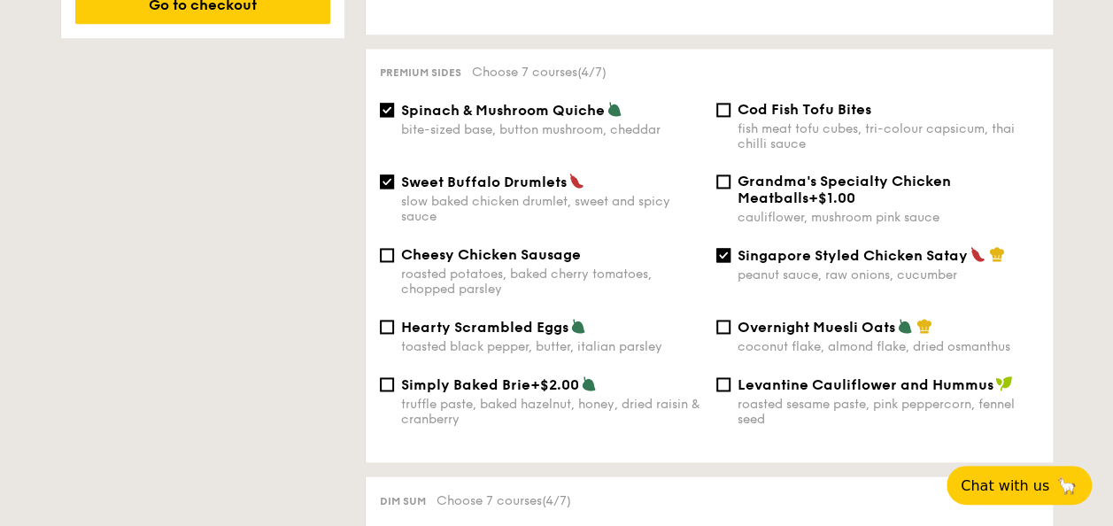
click at [829, 135] on div "fish meat tofu cubes, tri-colour capsicum, thai chilli sauce" at bounding box center [887, 136] width 301 height 30
click at [730, 117] on input "Cod Fish Tofu Bites fish meat tofu cubes, tri-colour capsicum, thai chilli sauce" at bounding box center [723, 110] width 14 height 14
checkbox input "true"
click at [815, 397] on div "roasted sesame paste, pink peppercorn, fennel seed" at bounding box center [887, 412] width 301 height 30
click at [730, 391] on input "Levantine Cauliflower and Hummus roasted sesame paste, pink peppercorn, fennel …" at bounding box center [723, 384] width 14 height 14
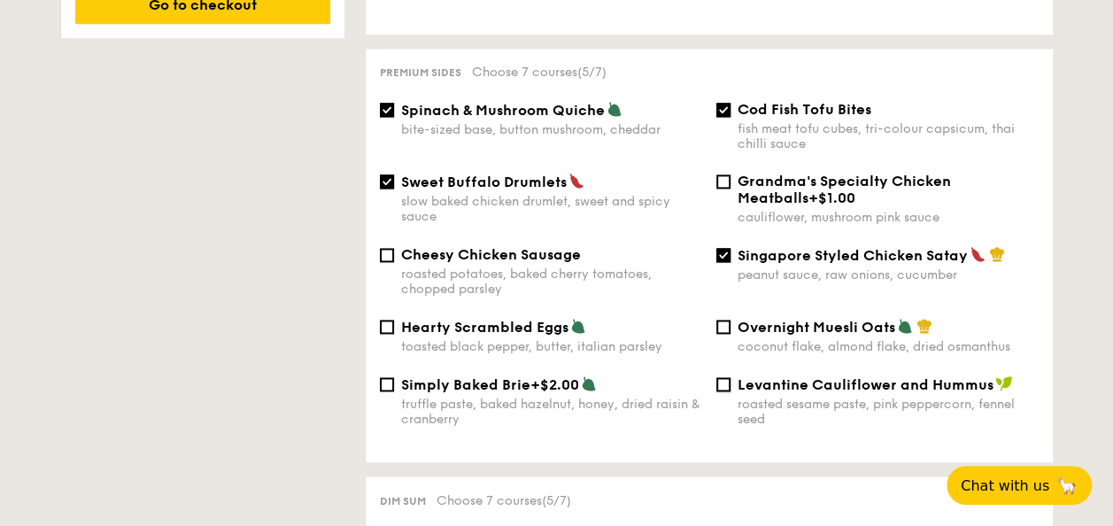
checkbox input "true"
click at [739, 250] on span "Singapore Styled Chicken Satay" at bounding box center [852, 255] width 230 height 17
click at [730, 250] on input "Singapore Styled Chicken Satay peanut sauce, raw onions, cucumber" at bounding box center [723, 255] width 14 height 14
checkbox input "false"
click at [736, 179] on div "Grandma's Specialty Chicken Meatballs +$1.00 cauliflower, mushroom pink sauce" at bounding box center [877, 199] width 336 height 52
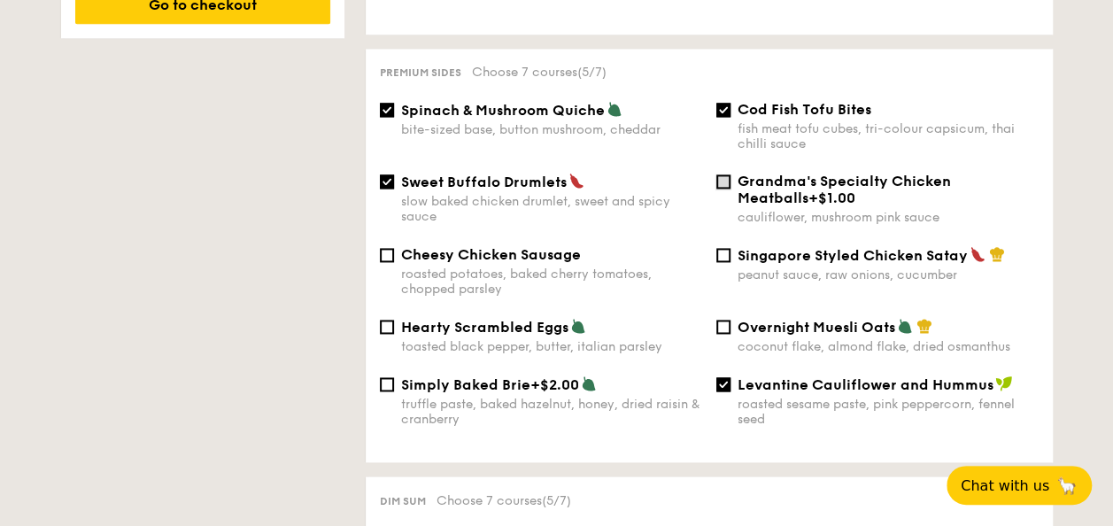
click at [727, 174] on input "Grandma's Specialty Chicken Meatballs +$1.00 cauliflower, mushroom pink sauce" at bounding box center [723, 181] width 14 height 14
checkbox input "true"
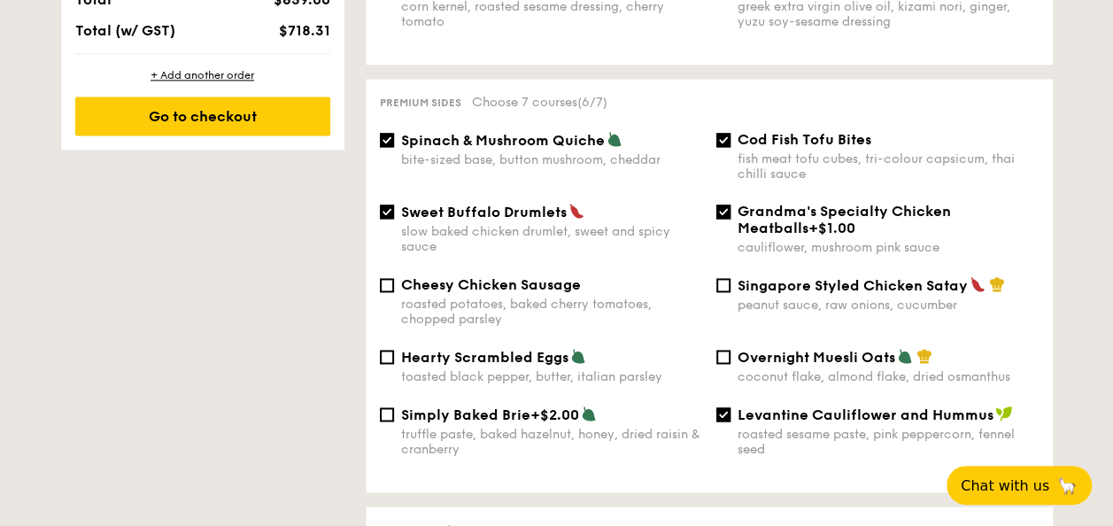
scroll to position [1181, 0]
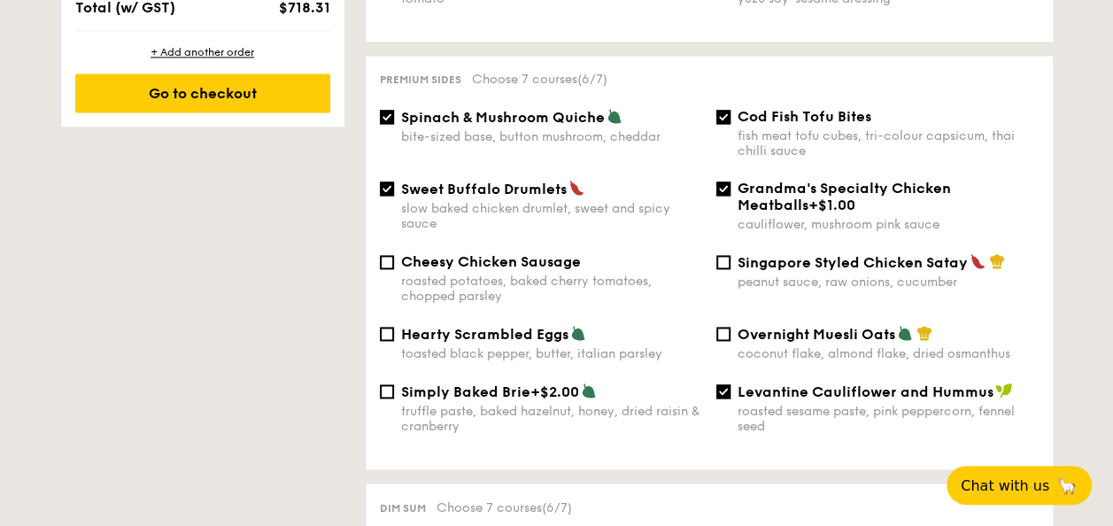
click at [445, 189] on div "Sweet Buffalo Drumlets slow baked chicken drumlet, sweet and spicy sauce" at bounding box center [551, 205] width 301 height 51
click at [394, 189] on input "Sweet Buffalo Drumlets slow baked chicken drumlet, sweet and spicy sauce" at bounding box center [387, 188] width 14 height 14
checkbox input "false"
click at [742, 108] on span "Cod Fish Tofu Bites" at bounding box center [804, 116] width 134 height 17
click at [730, 110] on input "Cod Fish Tofu Bites fish meat tofu cubes, tri-colour capsicum, thai chilli sauce" at bounding box center [723, 117] width 14 height 14
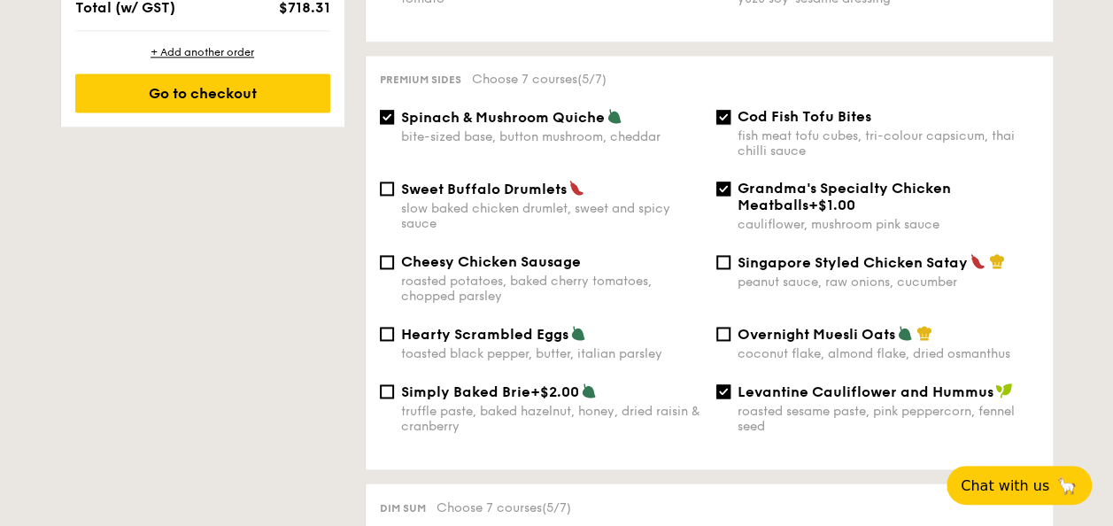
checkbox input "false"
click at [407, 257] on span "Cheesy Chicken Sausage" at bounding box center [491, 261] width 180 height 17
click at [394, 257] on input "Cheesy Chicken Sausage roasted potatoes, baked cherry tomatoes, chopped parsley" at bounding box center [387, 262] width 14 height 14
checkbox input "true"
click at [817, 261] on span "Singapore Styled Chicken Satay" at bounding box center [852, 262] width 230 height 17
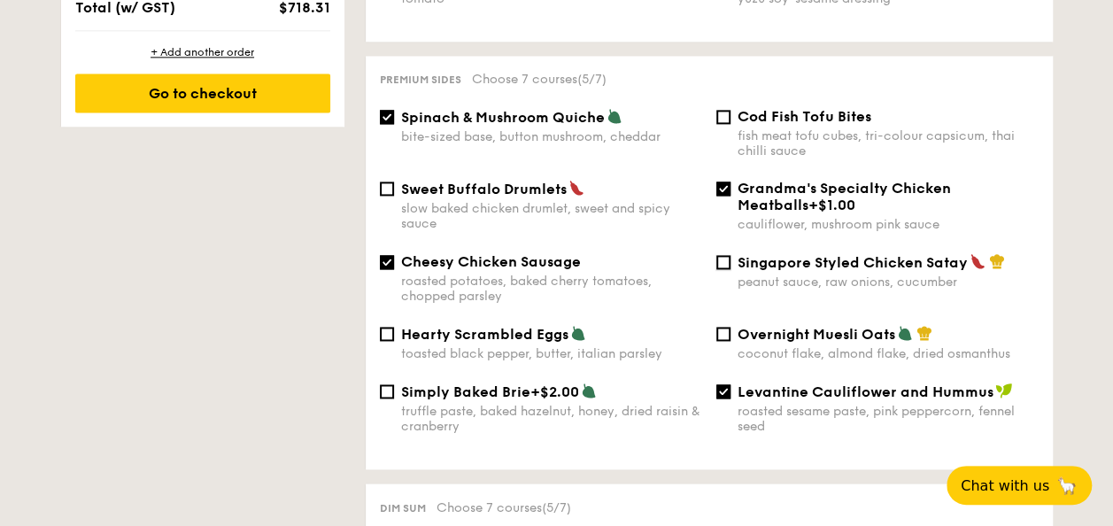
click at [730, 261] on input "Singapore Styled Chicken Satay peanut sauce, raw onions, cucumber" at bounding box center [723, 262] width 14 height 14
checkbox input "true"
drag, startPoint x: 857, startPoint y: 386, endPoint x: 1019, endPoint y: 390, distance: 162.0
click at [1019, 390] on div "Levantine Cauliflower and Hummus" at bounding box center [887, 391] width 301 height 18
drag, startPoint x: 1019, startPoint y: 390, endPoint x: 937, endPoint y: 425, distance: 89.6
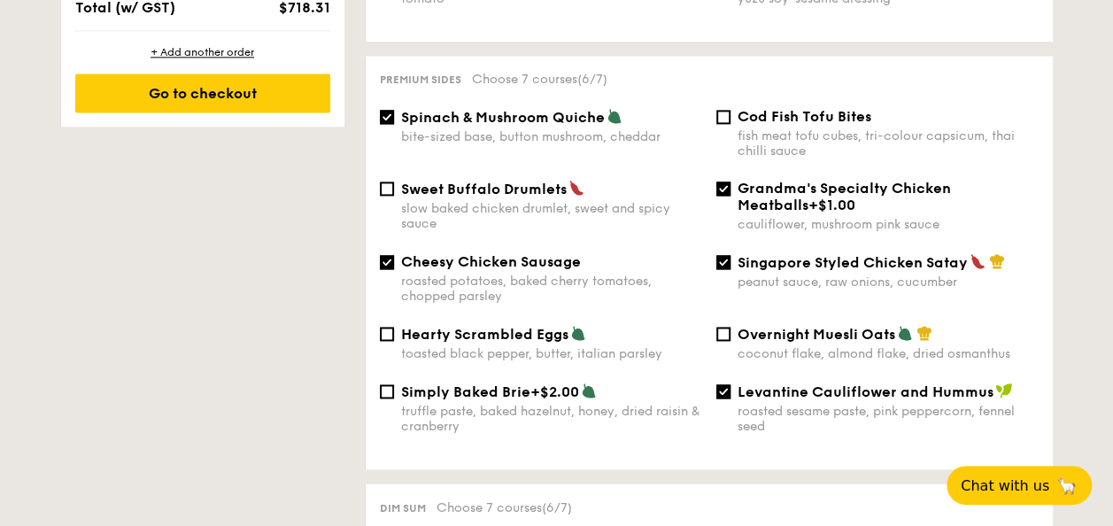
click at [937, 425] on div "roasted sesame paste, pink peppercorn, fennel seed" at bounding box center [887, 419] width 301 height 30
click at [730, 398] on input "Levantine Cauliflower and Hummus roasted sesame paste, pink peppercorn, fennel …" at bounding box center [723, 391] width 14 height 14
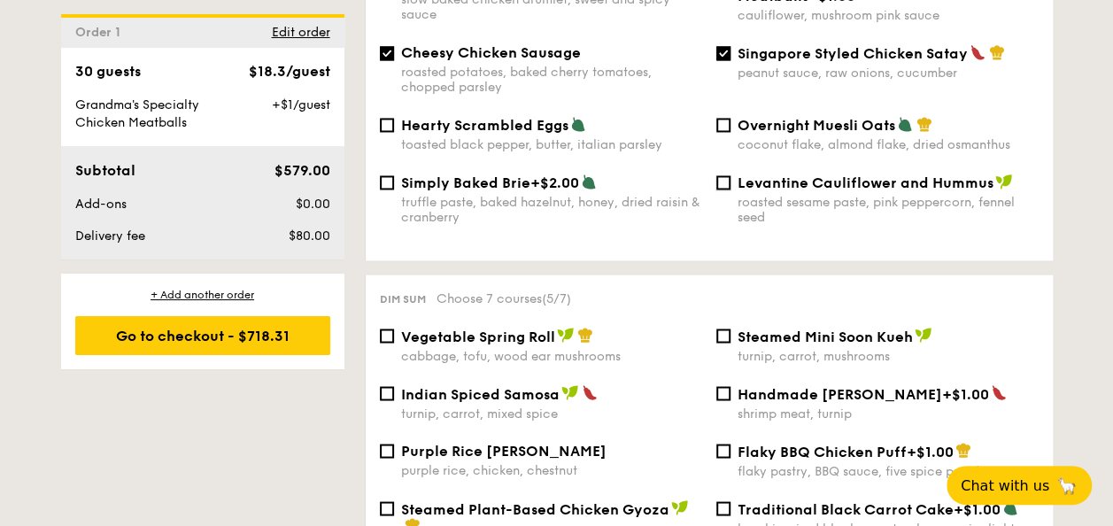
scroll to position [1358, 0]
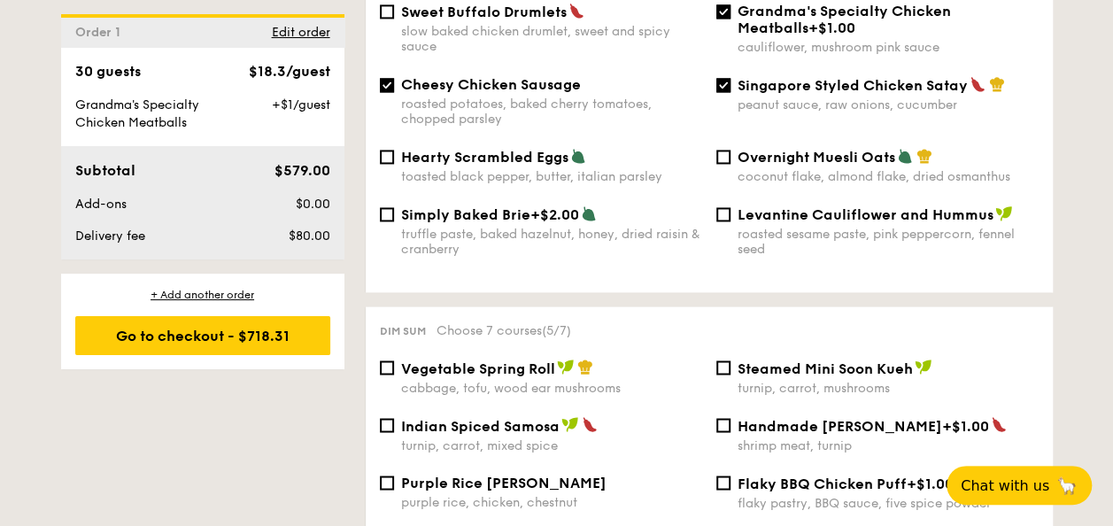
click at [733, 195] on div "Hearty Scrambled Eggs toasted black pepper, butter, italian parsley Overnight M…" at bounding box center [709, 177] width 673 height 58
click at [724, 207] on input "Levantine Cauliflower and Hummus roasted sesame paste, pink peppercorn, fennel …" at bounding box center [723, 214] width 14 height 14
checkbox input "true"
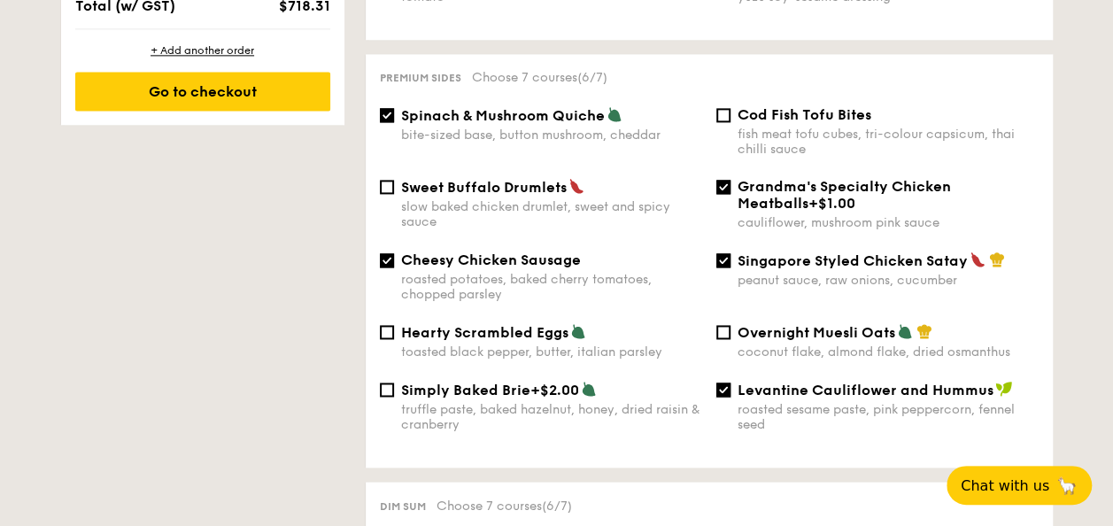
scroll to position [1181, 0]
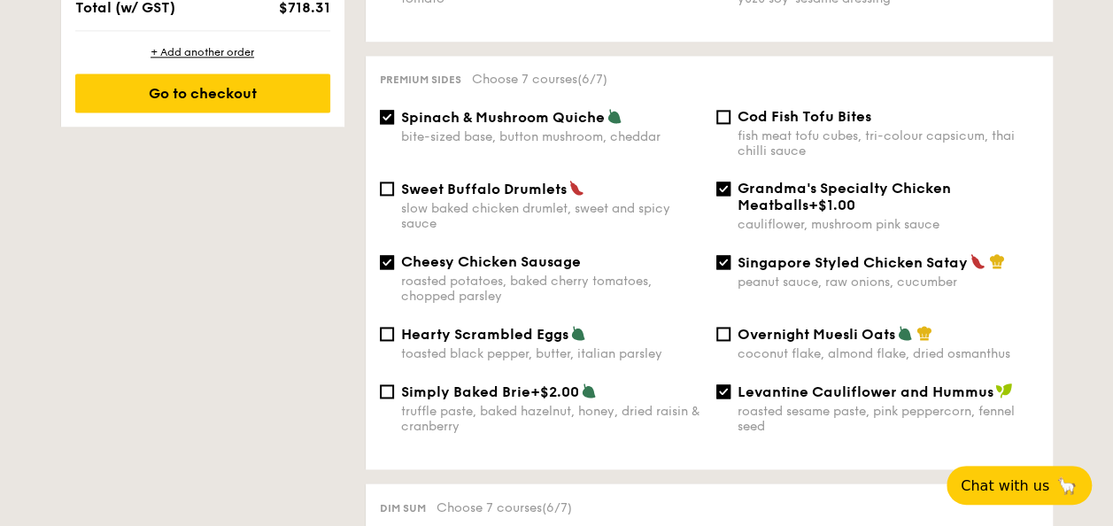
click at [395, 263] on div "Cheesy Chicken Sausage roasted potatoes, baked cherry tomatoes, chopped parsley" at bounding box center [541, 278] width 336 height 50
click at [392, 258] on input "Cheesy Chicken Sausage roasted potatoes, baked cherry tomatoes, chopped parsley" at bounding box center [387, 262] width 14 height 14
checkbox input "false"
click at [720, 115] on div "Cod Fish Tofu Bites fish meat tofu cubes, tri-colour capsicum, thai chilli sauce" at bounding box center [877, 133] width 336 height 50
click at [729, 110] on input "Cod Fish Tofu Bites fish meat tofu cubes, tri-colour capsicum, thai chilli sauce" at bounding box center [723, 117] width 14 height 14
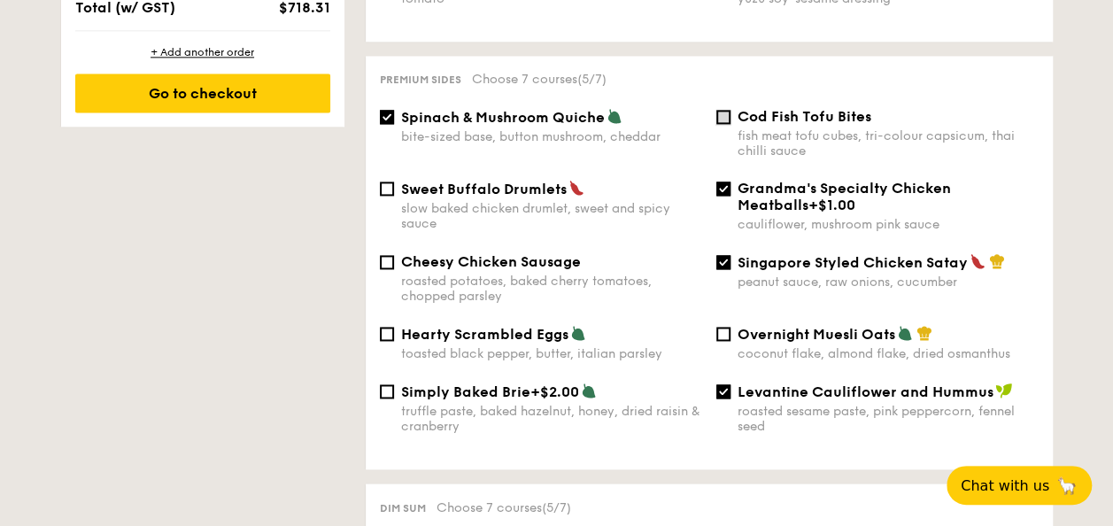
checkbox input "true"
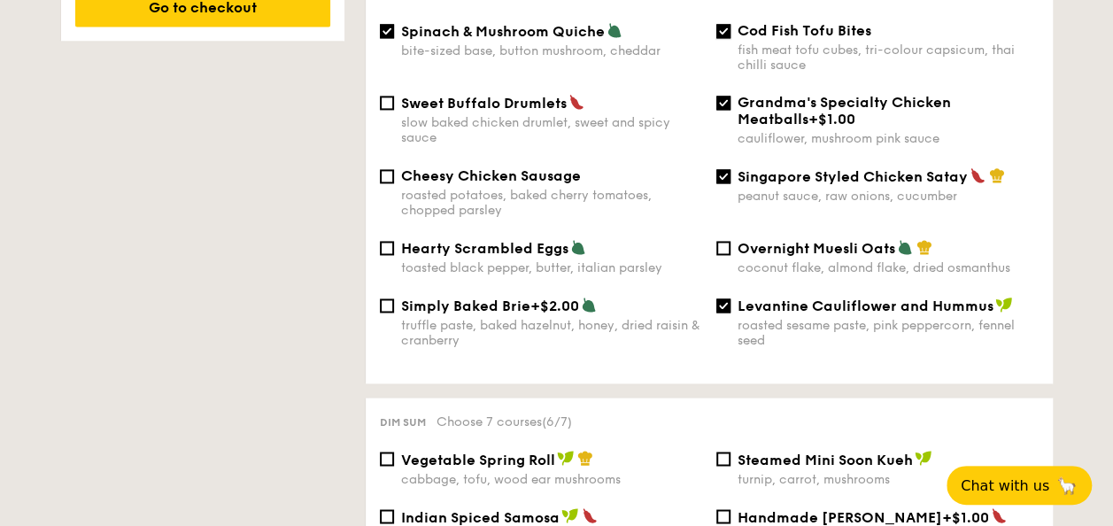
scroll to position [1269, 0]
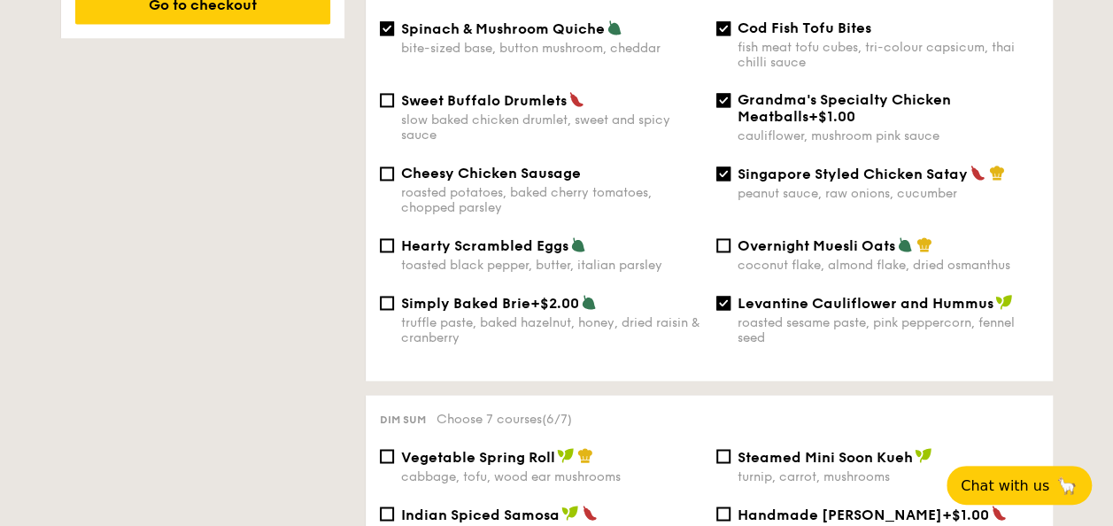
click at [767, 166] on span "Singapore Styled Chicken Satay" at bounding box center [852, 174] width 230 height 17
click at [730, 166] on input "Singapore Styled Chicken Satay peanut sauce, raw onions, cucumber" at bounding box center [723, 173] width 14 height 14
click at [766, 166] on span "Singapore Styled Chicken Satay" at bounding box center [852, 174] width 230 height 17
click at [730, 166] on input "Singapore Styled Chicken Satay peanut sauce, raw onions, cucumber" at bounding box center [723, 173] width 14 height 14
checkbox input "true"
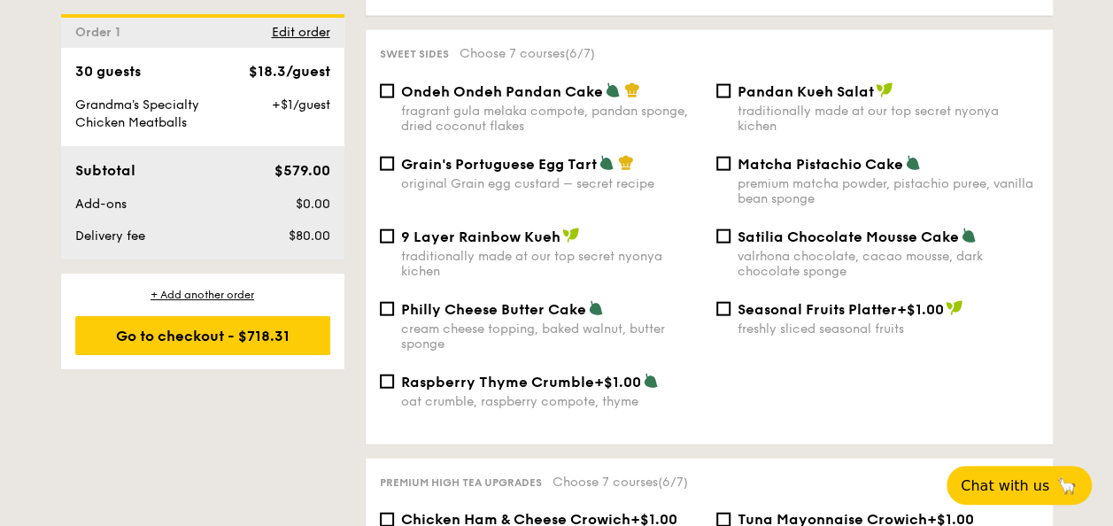
scroll to position [1889, 0]
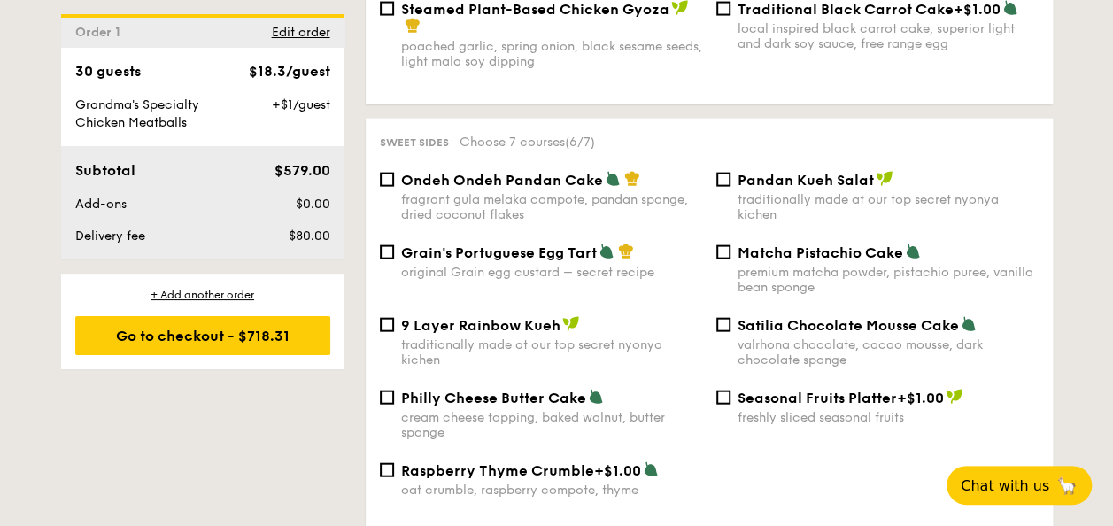
click at [798, 262] on div "Matcha Pistachio Cake premium matcha powder, pistachio puree, vanilla bean spon…" at bounding box center [887, 268] width 301 height 51
click at [730, 259] on input "Matcha Pistachio Cake premium matcha powder, pistachio puree, vanilla bean spon…" at bounding box center [723, 252] width 14 height 14
checkbox input "true"
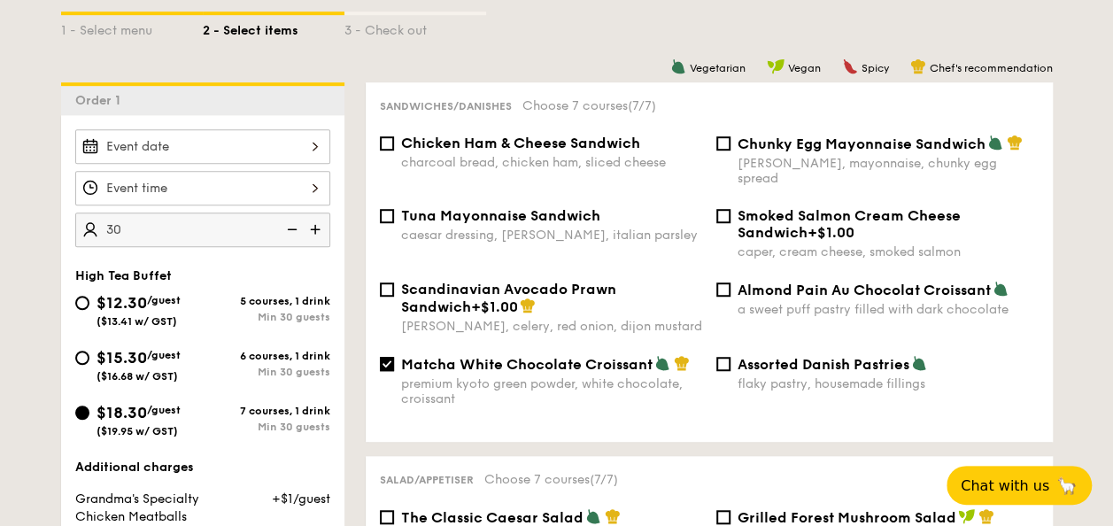
scroll to position [473, 0]
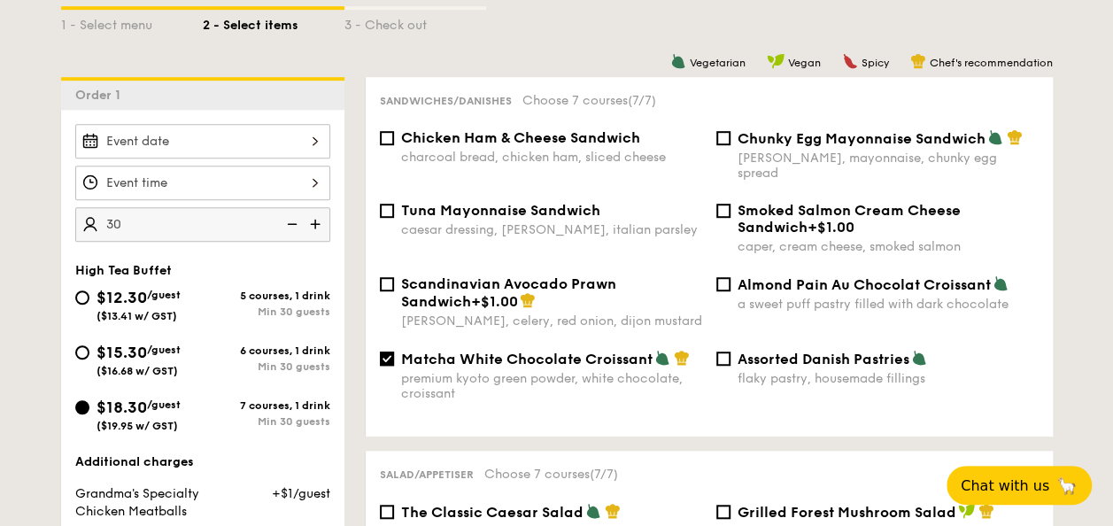
click at [386, 364] on div "Matcha White Chocolate Croissant premium kyoto green powder, white chocolate, c…" at bounding box center [541, 375] width 336 height 51
click at [386, 351] on input "Matcha White Chocolate Croissant premium kyoto green powder, white chocolate, c…" at bounding box center [387, 358] width 14 height 14
checkbox input "false"
click at [731, 280] on div "Almond Pain Au Chocolat Croissant a sweet puff pastry filled with dark chocolate" at bounding box center [877, 293] width 336 height 36
click at [728, 277] on input "Almond Pain Au Chocolat Croissant a sweet puff pastry filled with dark chocolate" at bounding box center [723, 284] width 14 height 14
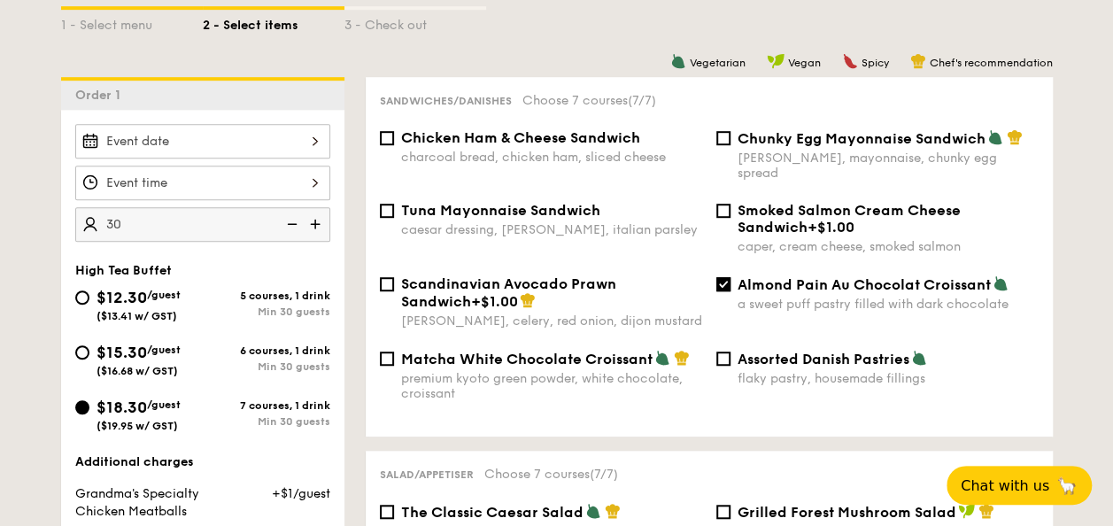
click at [738, 276] on span "Almond Pain Au Chocolat Croissant" at bounding box center [863, 284] width 253 height 17
click at [730, 277] on input "Almond Pain Au Chocolat Croissant a sweet puff pastry filled with dark chocolate" at bounding box center [723, 284] width 14 height 14
checkbox input "false"
click at [737, 351] on span "Assorted Danish Pastries" at bounding box center [823, 359] width 172 height 17
click at [730, 351] on input "Assorted Danish Pastries flaky pastry, housemade fillings" at bounding box center [723, 358] width 14 height 14
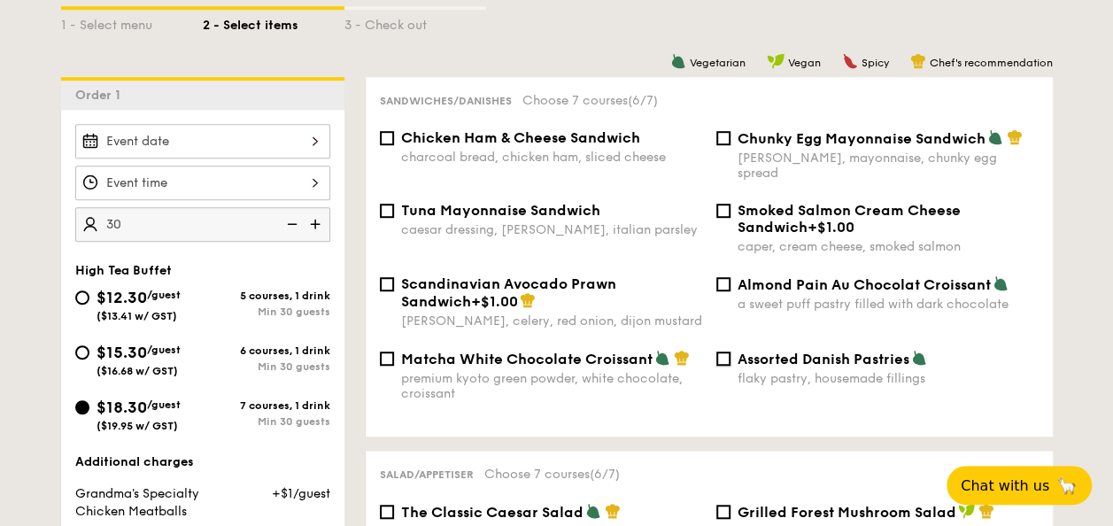
checkbox input "true"
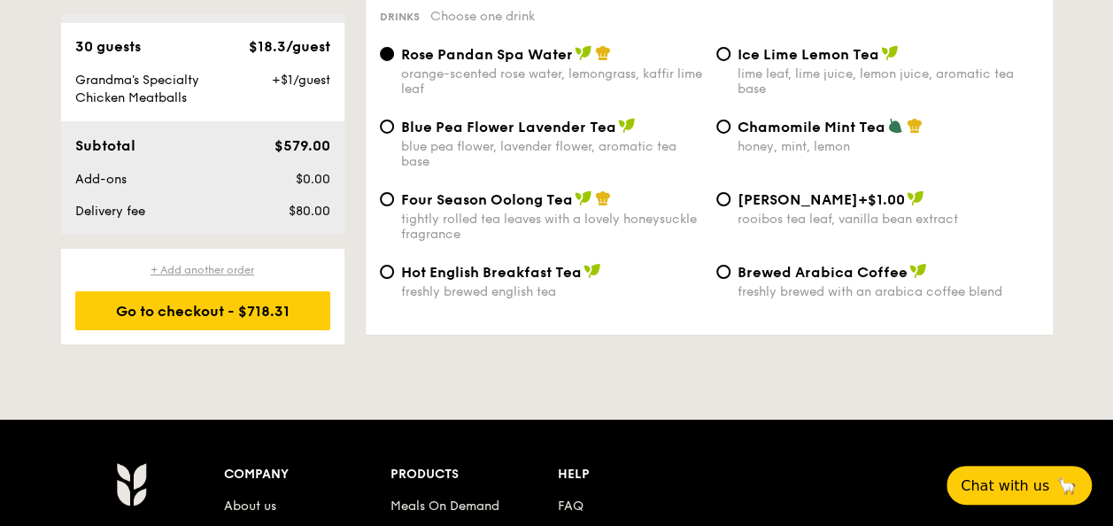
scroll to position [26, 0]
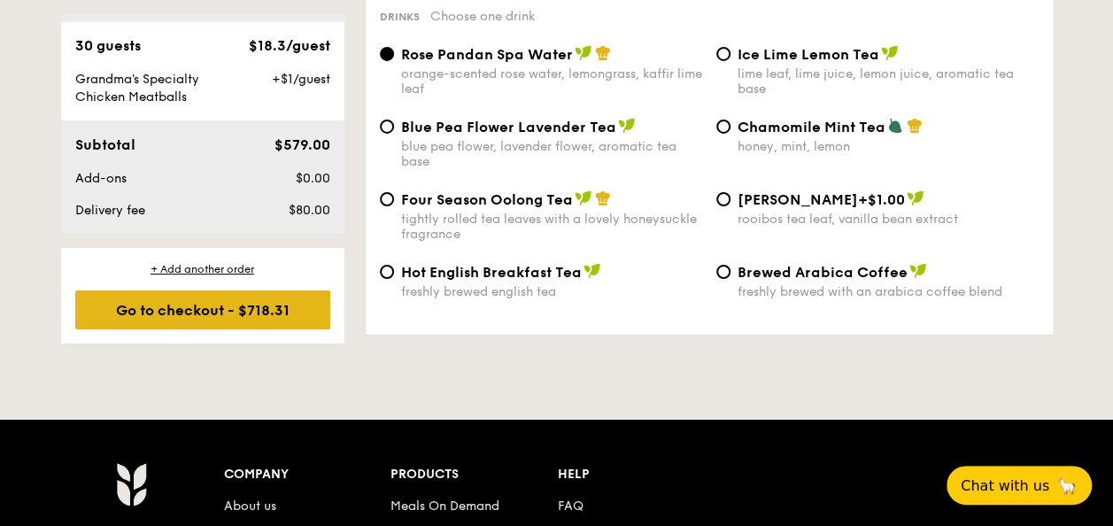
click at [252, 298] on div "Go to checkout - $718.31" at bounding box center [202, 309] width 255 height 39
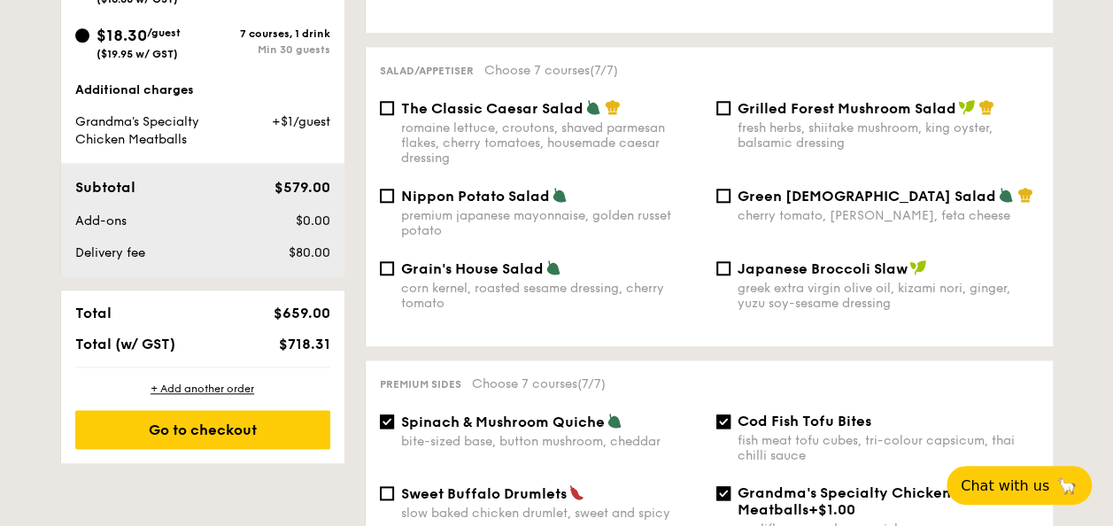
scroll to position [788, 0]
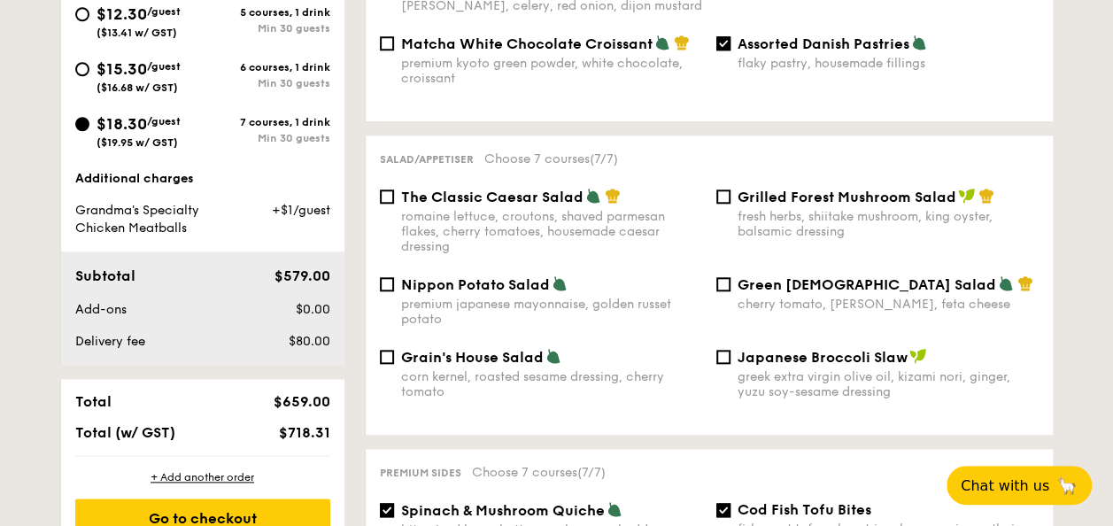
click at [132, 433] on span "Total (w/ GST)" at bounding box center [125, 432] width 100 height 17
drag, startPoint x: 154, startPoint y: 421, endPoint x: 270, endPoint y: 416, distance: 116.1
click at [270, 416] on div "Total $659.00 Total (w/ GST) $718.31" at bounding box center [202, 417] width 283 height 76
drag, startPoint x: 270, startPoint y: 416, endPoint x: 294, endPoint y: 429, distance: 27.3
click at [274, 420] on div "Total $659.00 Total (w/ GST) $718.31" at bounding box center [202, 417] width 283 height 76
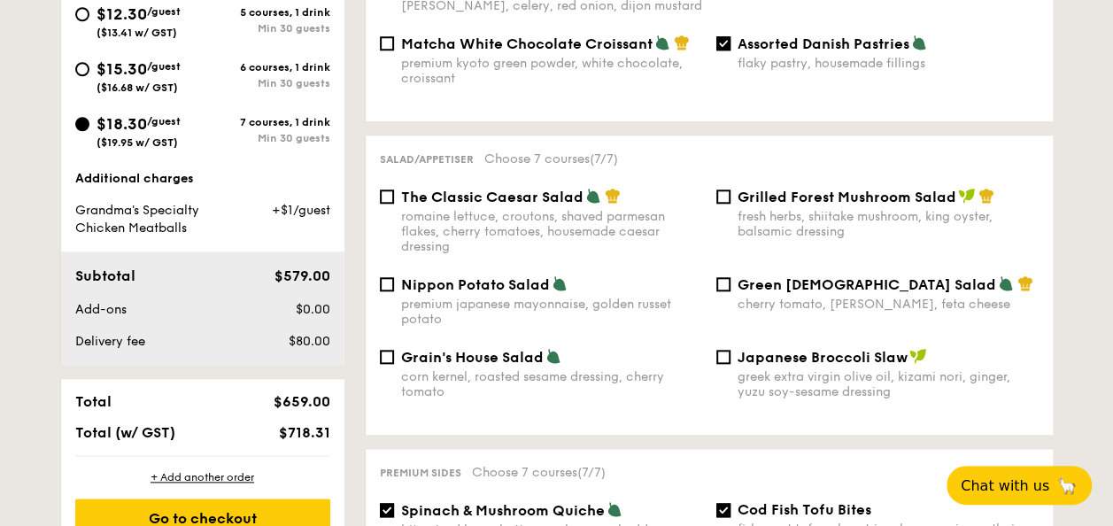
drag, startPoint x: 299, startPoint y: 434, endPoint x: 334, endPoint y: 430, distance: 34.7
click at [334, 430] on div "$718.31" at bounding box center [283, 432] width 108 height 17
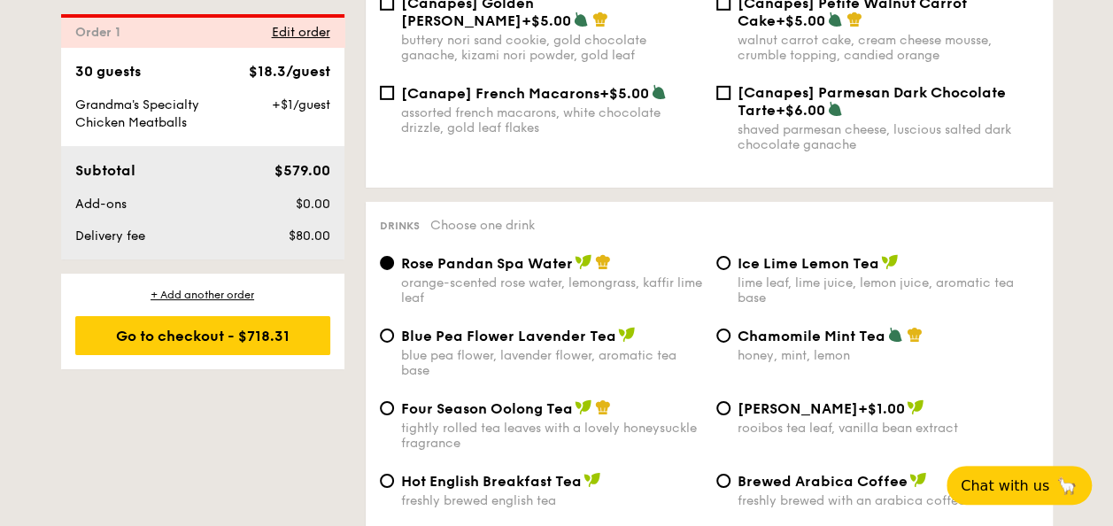
scroll to position [2824, 0]
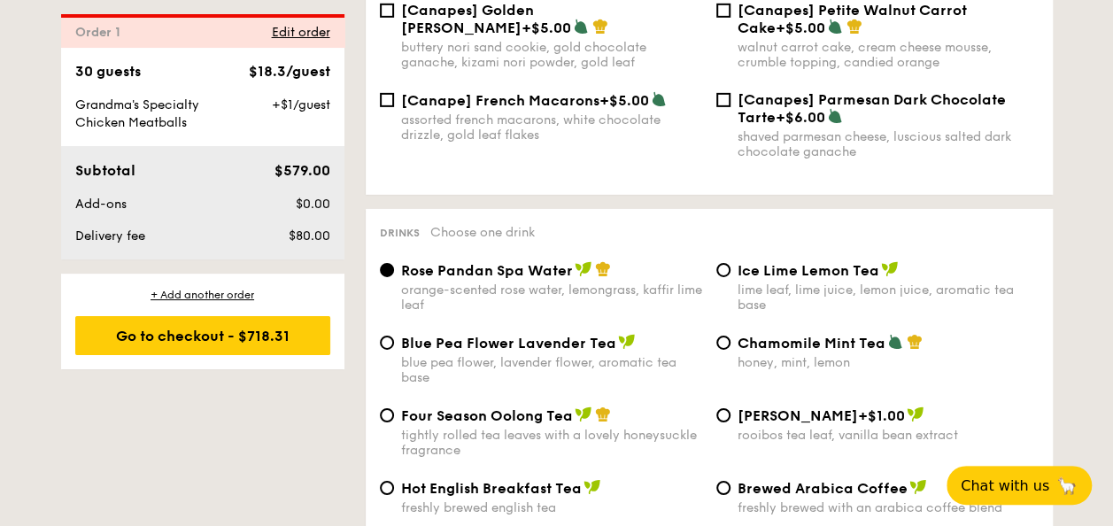
click at [521, 420] on div "Four Season Oolong Tea tightly rolled tea leaves with a lovely honeysuckle frag…" at bounding box center [551, 431] width 301 height 51
click at [394, 420] on input "Four Season Oolong Tea tightly rolled tea leaves with a lovely honeysuckle frag…" at bounding box center [387, 415] width 14 height 14
radio input "true"
click at [519, 500] on div "freshly brewed english tea" at bounding box center [551, 507] width 301 height 15
click at [394, 495] on input "Hot English Breakfast Tea freshly brewed english tea" at bounding box center [387, 488] width 14 height 14
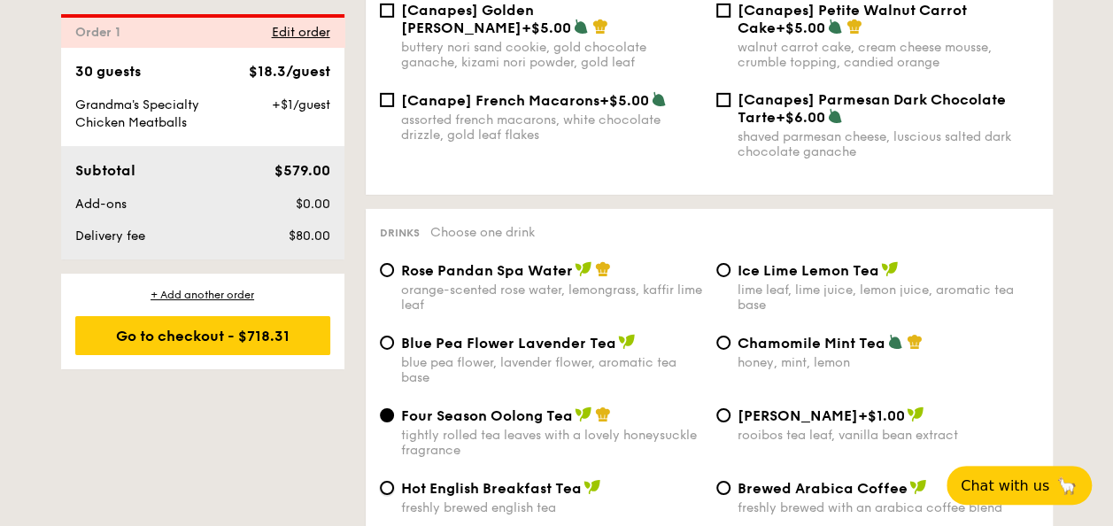
radio input "true"
click at [779, 282] on div "lime leaf, lime juice, lemon juice, aromatic tea base" at bounding box center [887, 297] width 301 height 30
click at [730, 277] on input "Ice Lime Lemon Tea lime leaf, lime juice, lemon juice, aromatic tea base" at bounding box center [723, 270] width 14 height 14
radio input "true"
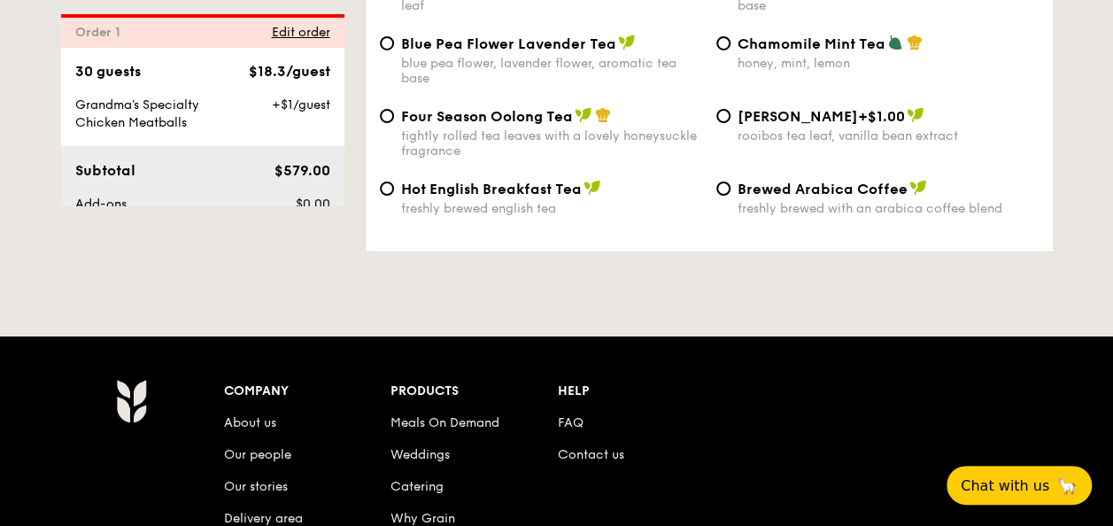
scroll to position [3178, 0]
